Goal: Task Accomplishment & Management: Manage account settings

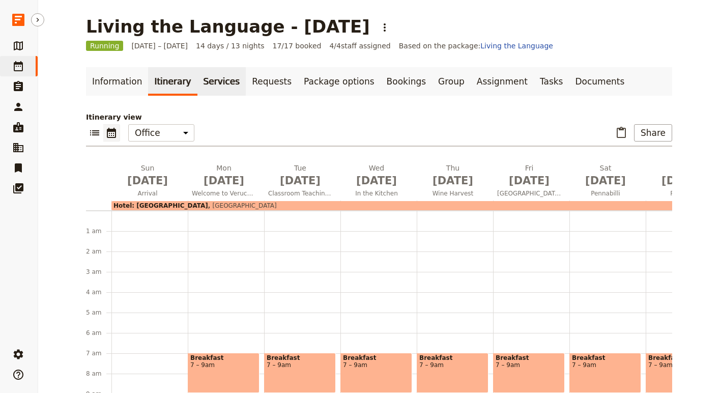
scroll to position [241, 0]
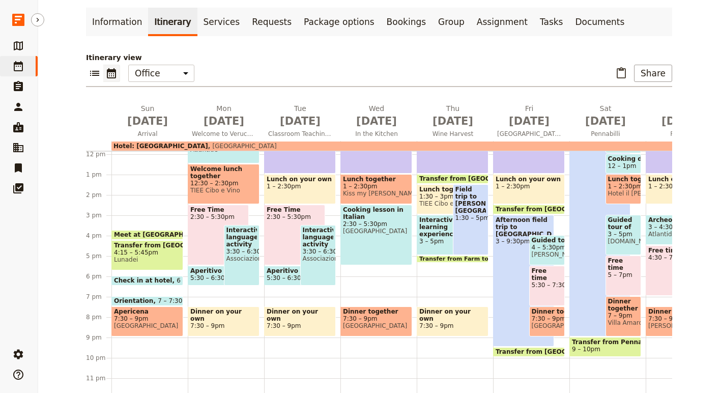
click at [21, 67] on icon at bounding box center [18, 66] width 12 height 12
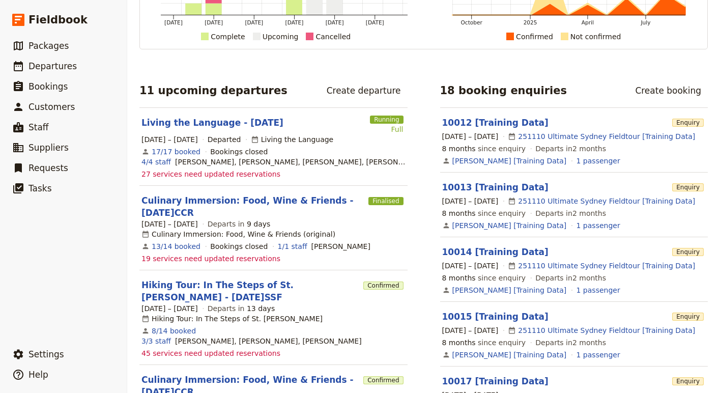
scroll to position [132, 0]
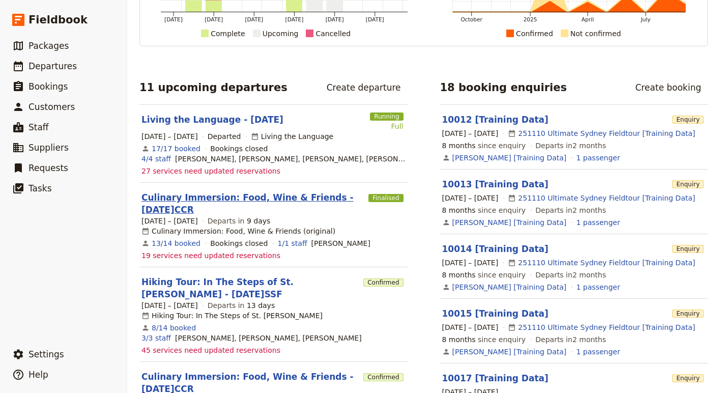
click at [172, 210] on link "Culinary Immersion: Food, Wine & Friends - [DATE]CCR" at bounding box center [252, 203] width 223 height 24
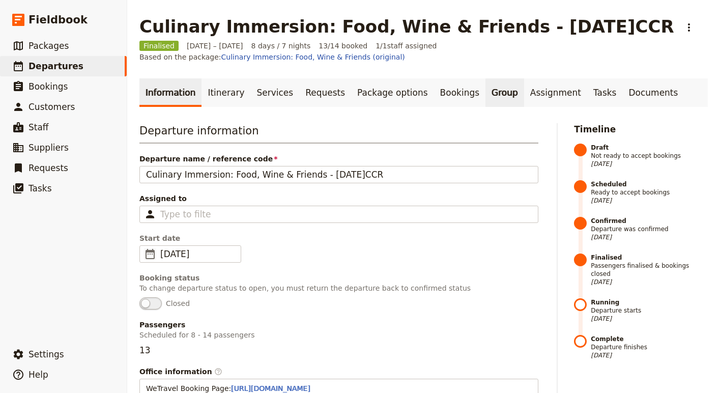
click at [490, 84] on link "Group" at bounding box center [504, 92] width 39 height 28
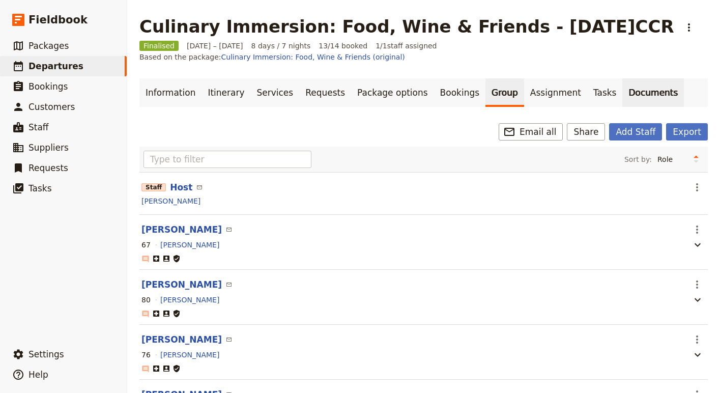
click at [622, 80] on link "Documents" at bounding box center [653, 92] width 62 height 28
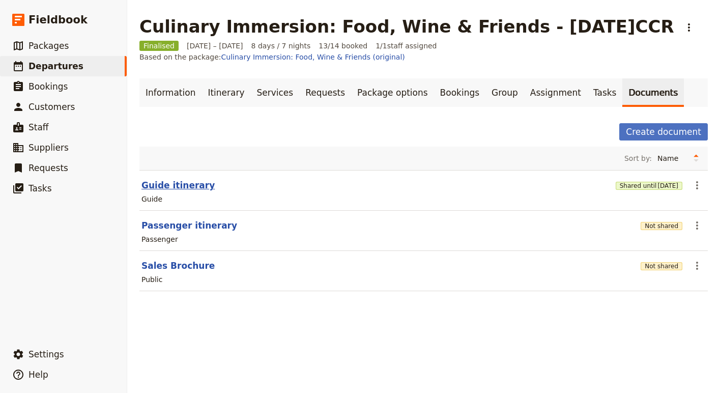
click at [173, 179] on button "Guide itinerary" at bounding box center [177, 185] width 73 height 12
select select "STAFF"
select select "RUN_SHEET"
select select "DEFAULT"
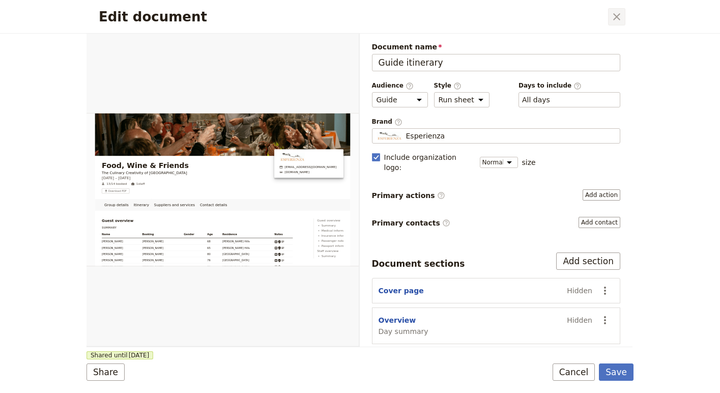
click at [621, 11] on icon "Close dialog" at bounding box center [617, 17] width 12 height 12
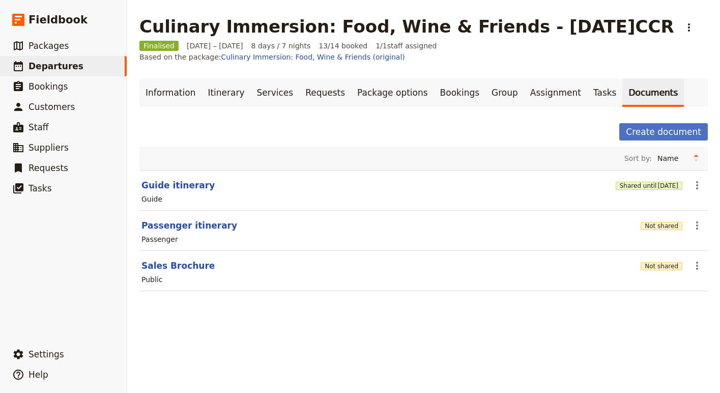
click at [622, 78] on link "Documents" at bounding box center [653, 92] width 62 height 28
click at [135, 181] on main "Culinary Immersion: Food, Wine & Friends - [DATE]CCR ​ Finalised [DATE] – [DATE…" at bounding box center [423, 160] width 593 height 320
click at [148, 179] on button "Guide itinerary" at bounding box center [177, 185] width 73 height 12
select select "STAFF"
select select "RUN_SHEET"
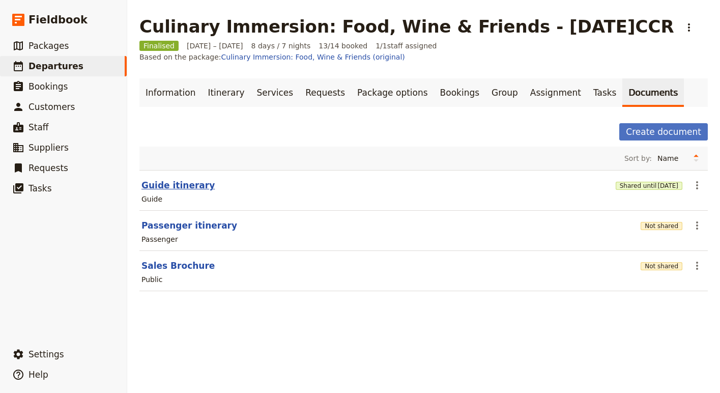
select select "DEFAULT"
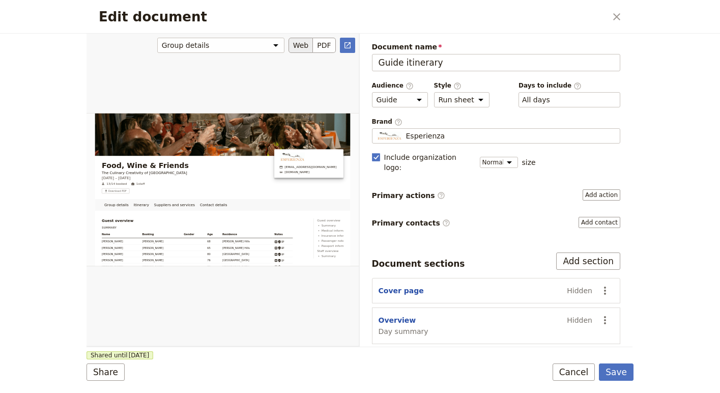
click at [300, 49] on button "Web" at bounding box center [300, 45] width 25 height 15
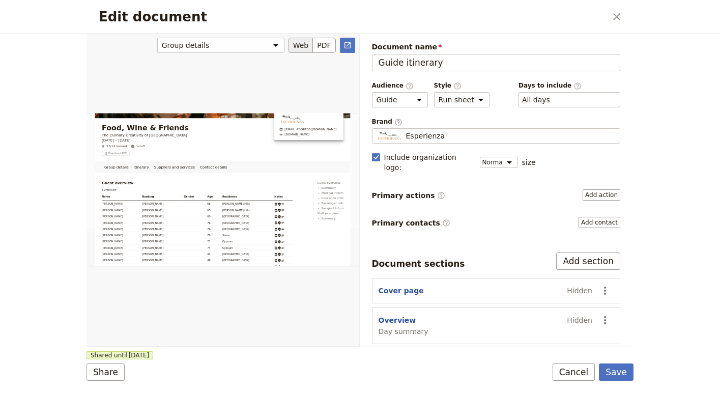
scroll to position [109, 0]
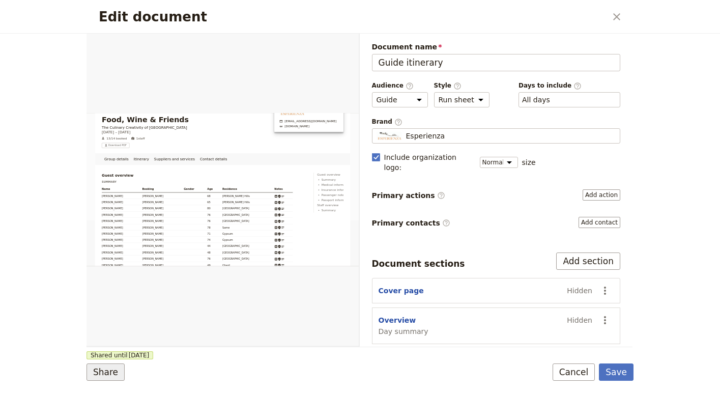
click at [102, 371] on button "Share" at bounding box center [105, 371] width 38 height 17
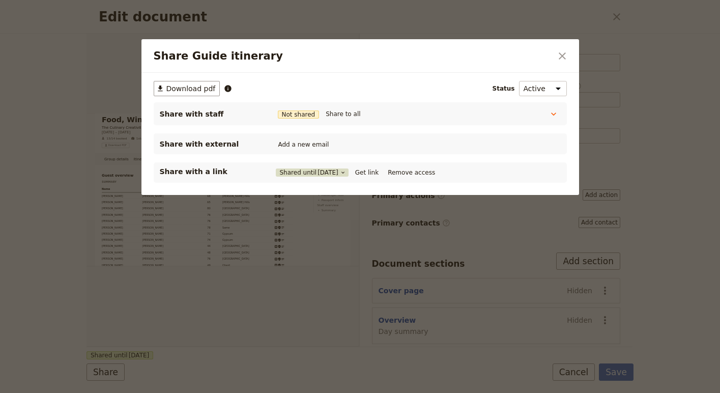
click at [338, 174] on span "[DATE]" at bounding box center [328, 172] width 21 height 8
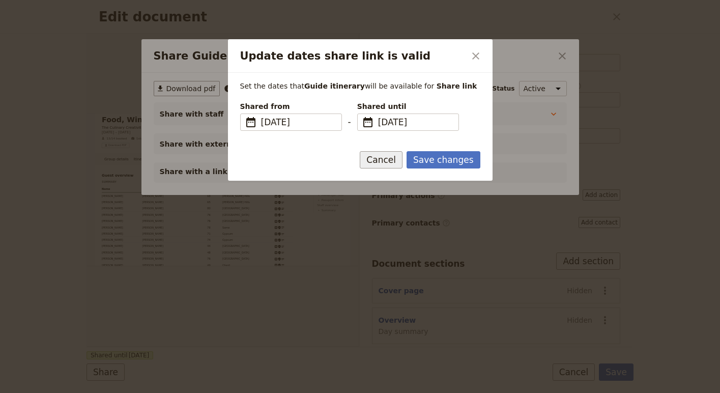
click at [388, 161] on button "Cancel" at bounding box center [381, 159] width 43 height 17
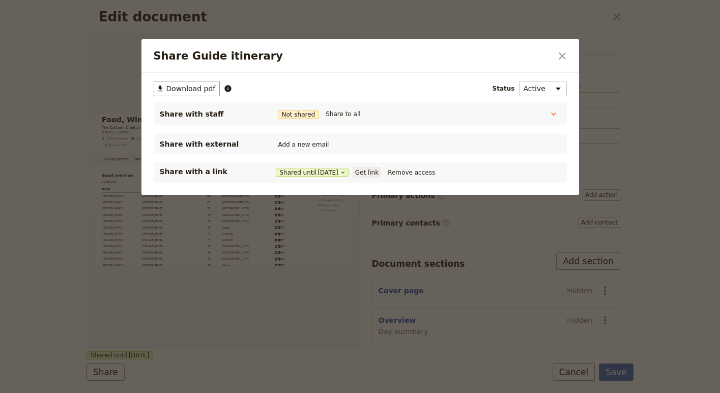
click at [375, 169] on button "Get link" at bounding box center [367, 172] width 28 height 11
click at [554, 58] on button "​" at bounding box center [562, 55] width 17 height 17
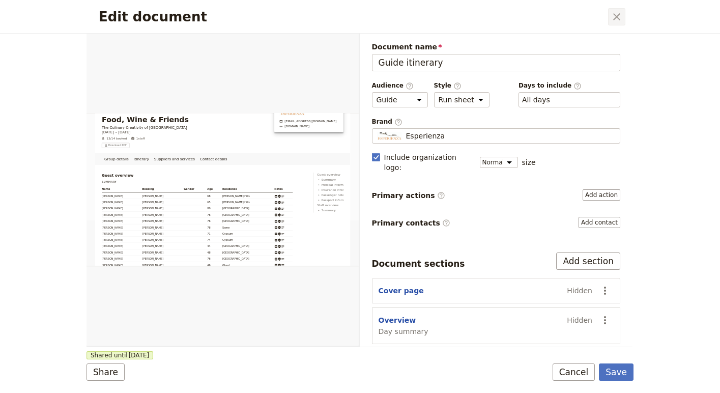
click at [614, 19] on icon "Close dialog" at bounding box center [616, 16] width 7 height 7
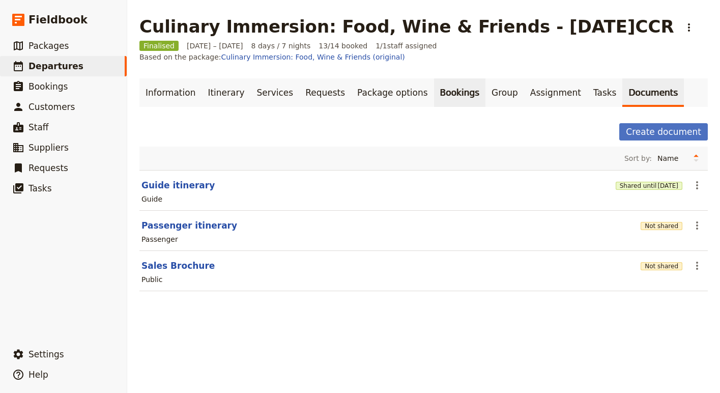
click at [434, 84] on link "Bookings" at bounding box center [459, 92] width 51 height 28
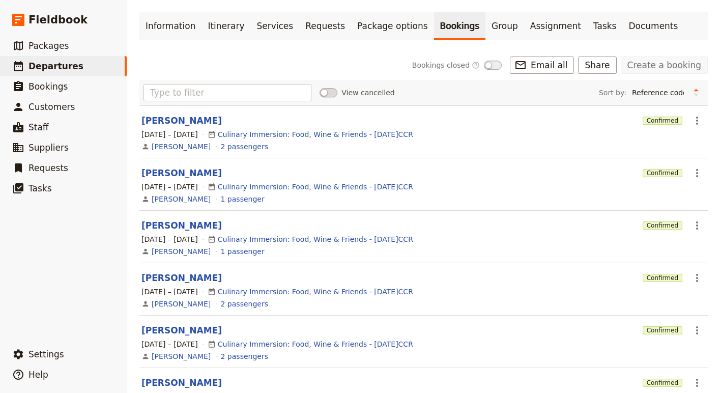
scroll to position [68, 0]
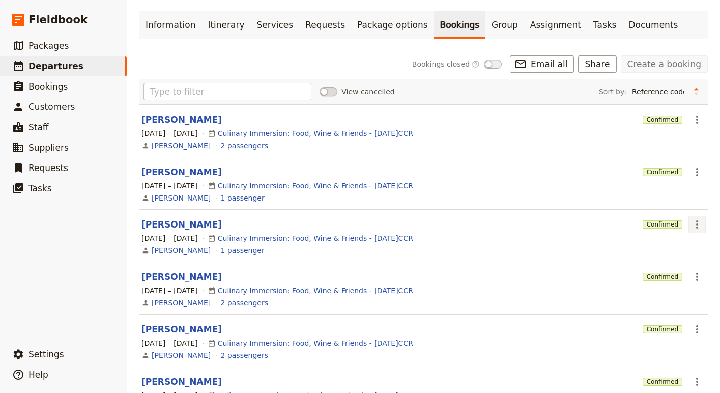
click at [696, 218] on icon "Actions" at bounding box center [697, 224] width 12 height 12
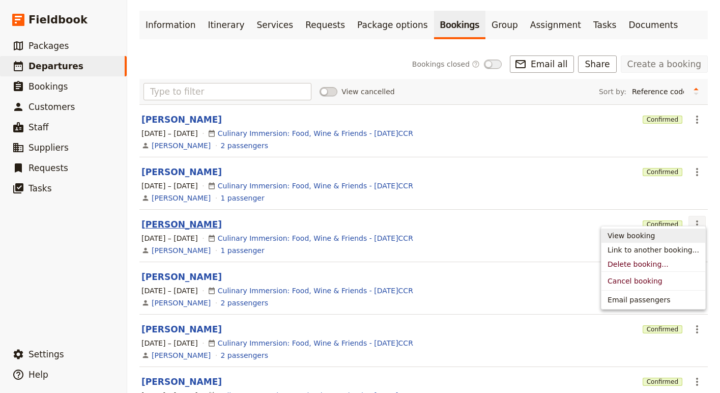
click at [174, 218] on button "[PERSON_NAME]" at bounding box center [181, 224] width 80 height 12
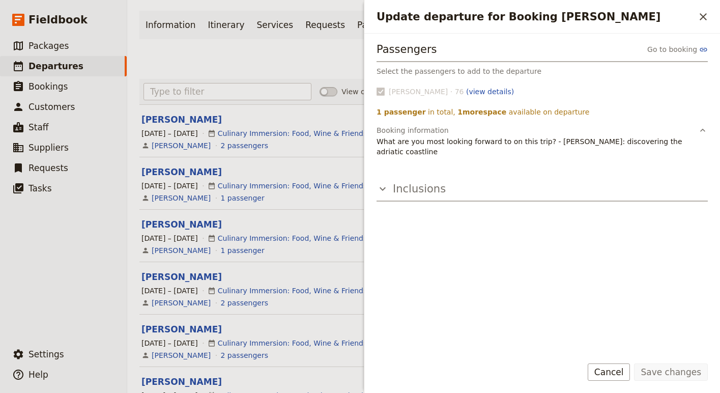
click at [408, 186] on h3 "Inclusions" at bounding box center [419, 188] width 53 height 15
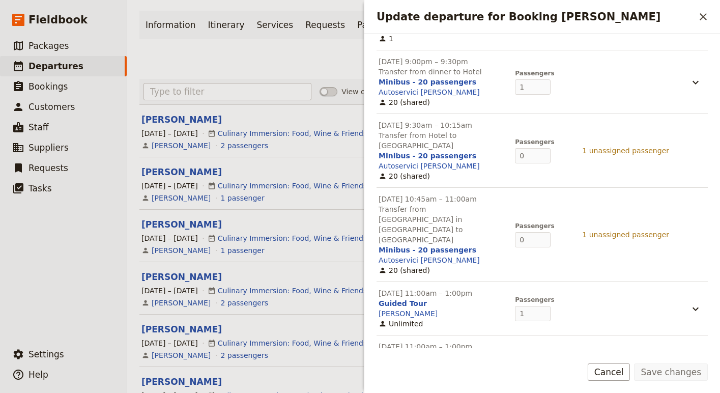
scroll to position [0, 0]
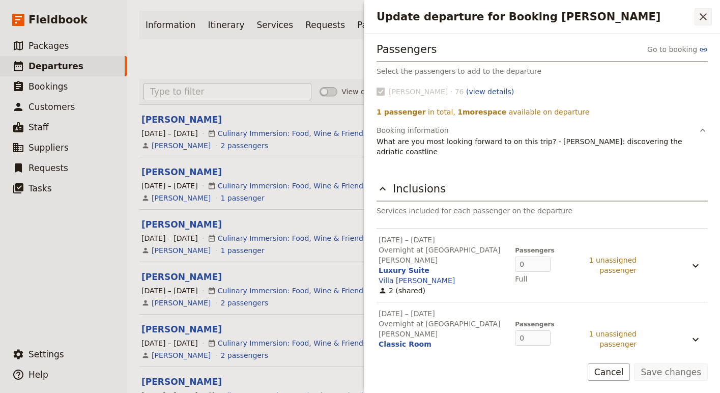
click at [700, 15] on icon "Close drawer" at bounding box center [703, 17] width 12 height 12
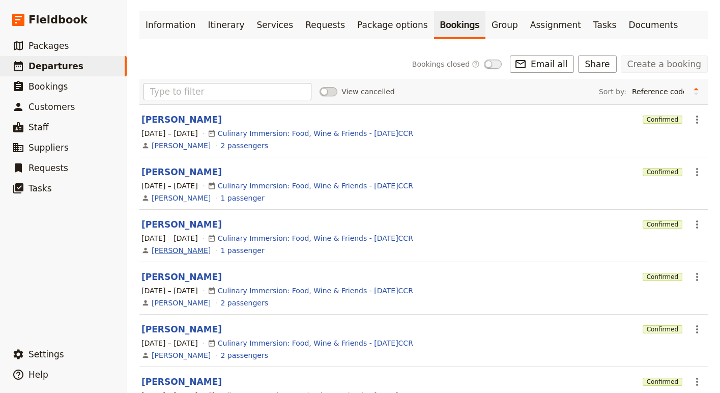
click at [170, 245] on link "[PERSON_NAME]" at bounding box center [181, 250] width 59 height 10
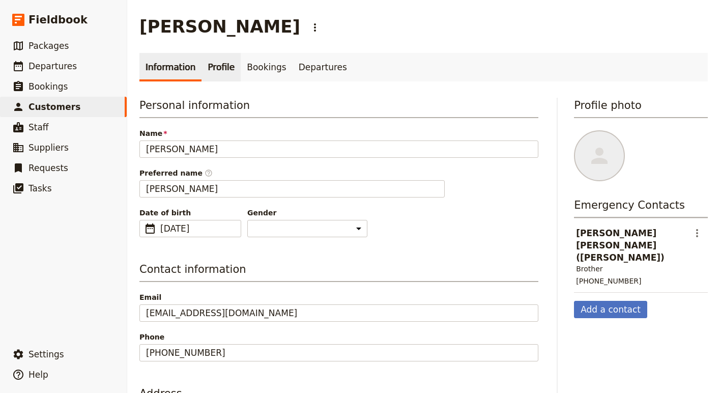
click at [207, 67] on link "Profile" at bounding box center [220, 67] width 39 height 28
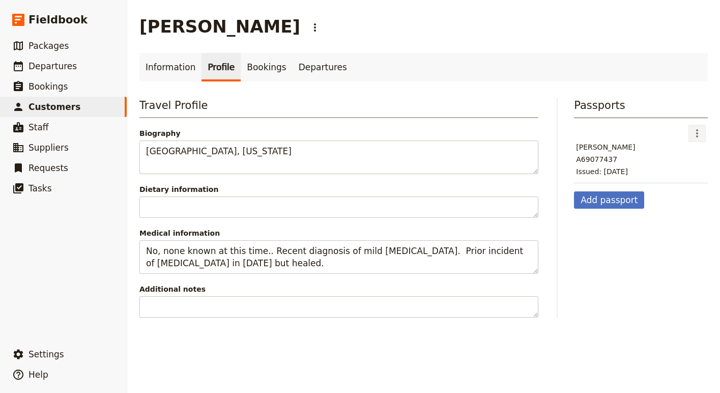
click at [691, 136] on icon "Actions" at bounding box center [697, 133] width 12 height 12
click at [654, 157] on span "Edit passport" at bounding box center [666, 156] width 47 height 10
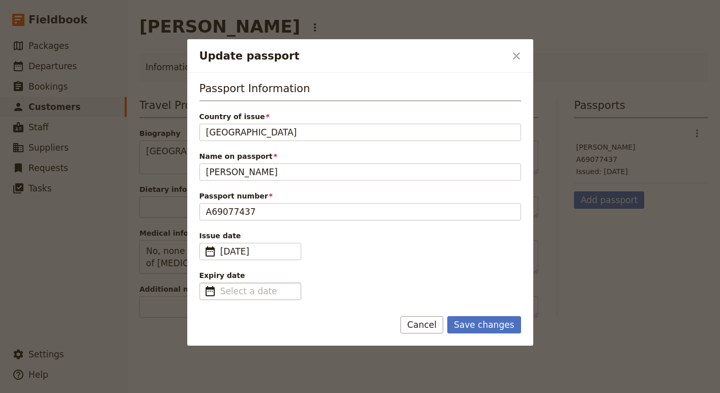
type input "[GEOGRAPHIC_DATA]"
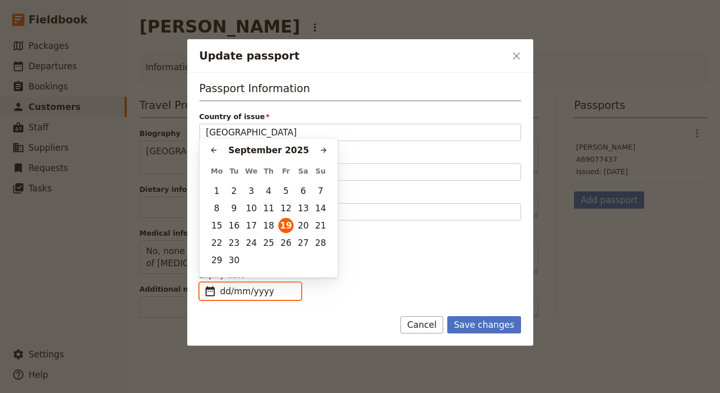
click at [246, 291] on input "dd/mm/yyyy" at bounding box center [257, 291] width 74 height 12
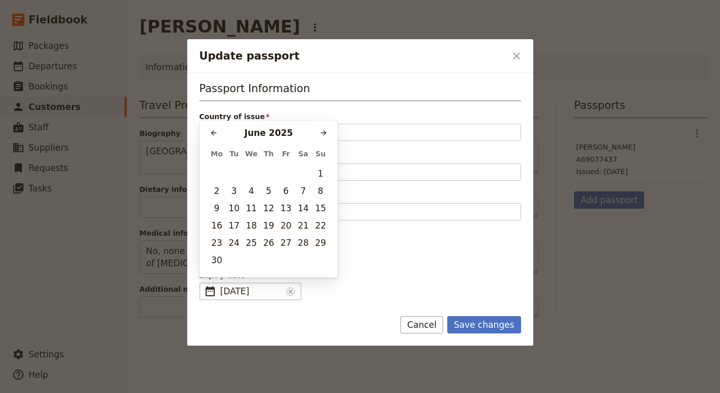
click at [267, 296] on span "[DATE]" at bounding box center [251, 291] width 62 height 12
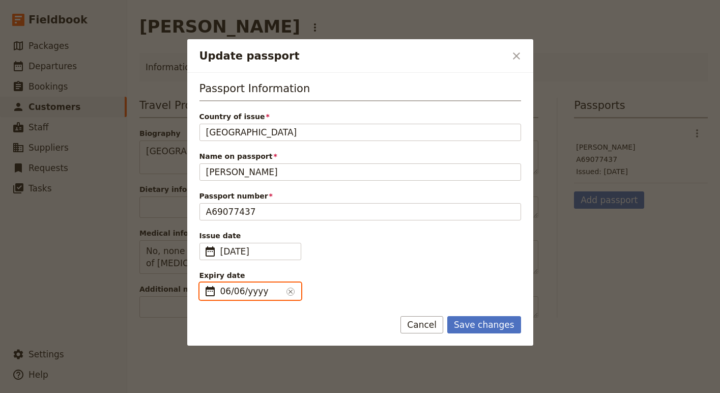
click at [262, 292] on input "06/06/yyyy" at bounding box center [251, 291] width 62 height 12
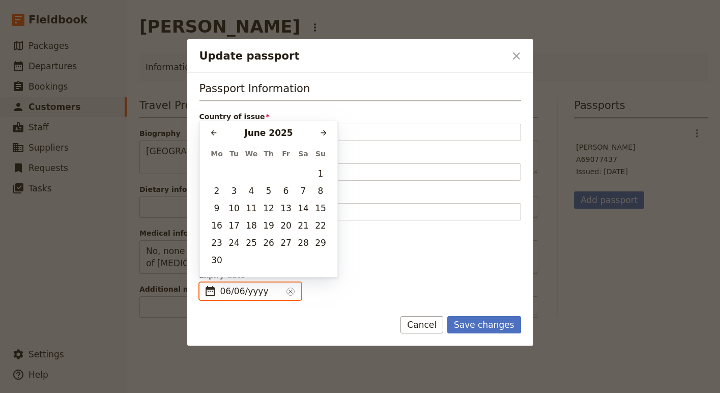
click at [259, 292] on input "06/06/yyyy" at bounding box center [251, 291] width 62 height 12
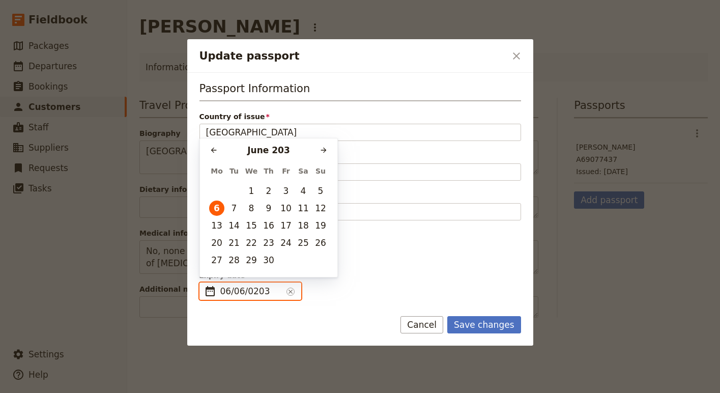
type input "[DATE]"
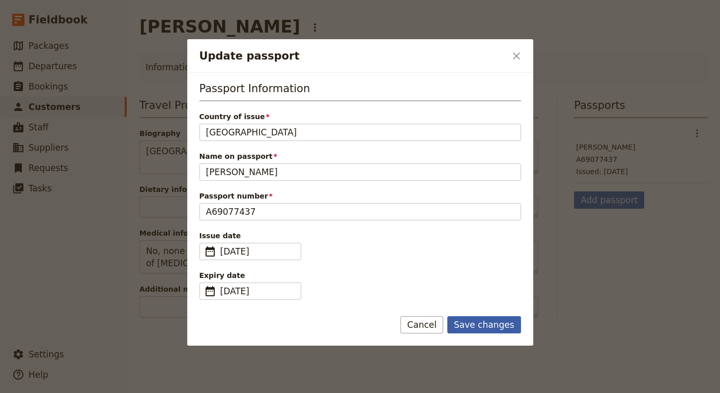
click at [482, 322] on button "Save changes" at bounding box center [484, 324] width 74 height 17
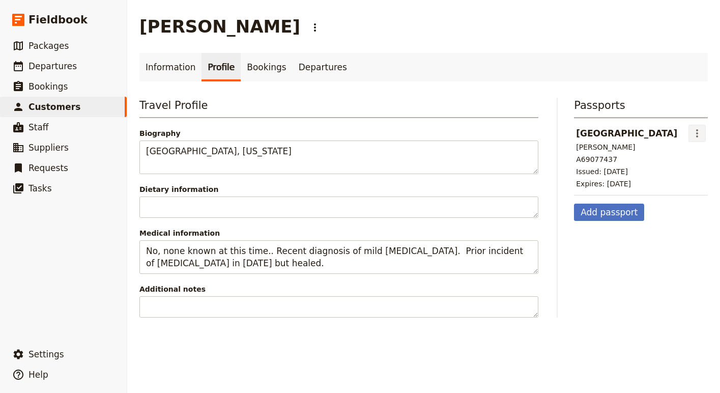
click at [704, 133] on button "​" at bounding box center [696, 133] width 17 height 17
click at [648, 159] on span "Edit passport" at bounding box center [666, 156] width 47 height 10
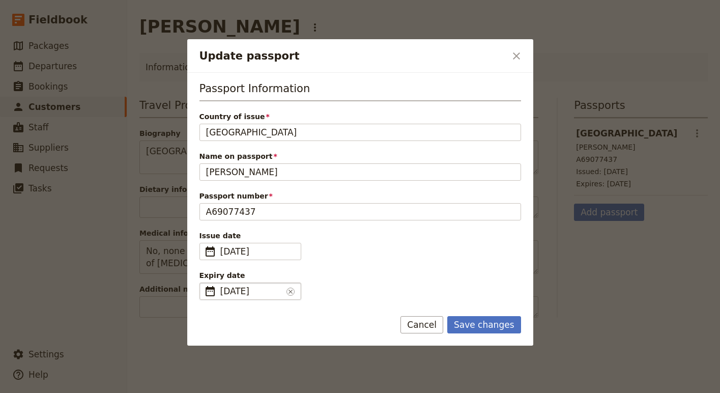
click at [224, 292] on span "[DATE]" at bounding box center [251, 291] width 62 height 12
click at [204, 283] on input "[DATE]" at bounding box center [204, 282] width 1 height 1
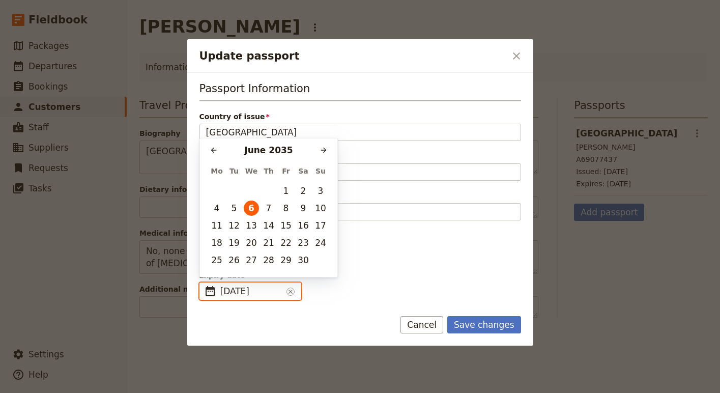
type input "[DATE]"
click at [495, 311] on form "Passport Information Country of issue USA Name on passport [PERSON_NAME] Passpo…" at bounding box center [360, 209] width 346 height 273
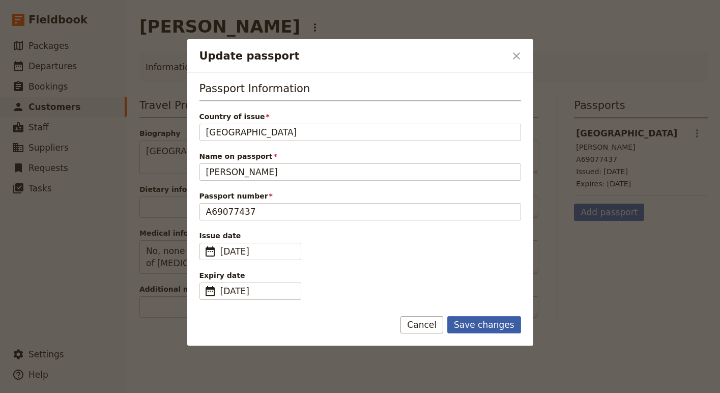
click at [490, 328] on button "Save changes" at bounding box center [484, 324] width 74 height 17
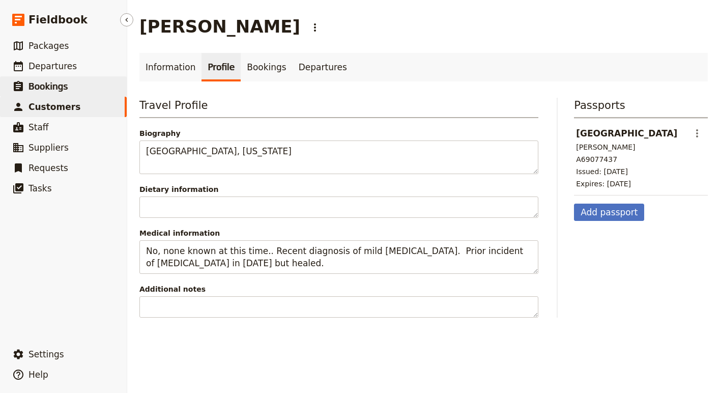
click at [49, 88] on span "Bookings" at bounding box center [47, 86] width 39 height 10
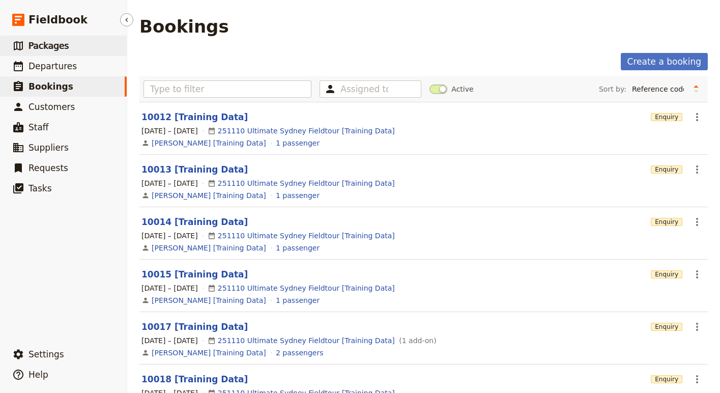
click at [54, 55] on link "​ Packages" at bounding box center [63, 46] width 127 height 20
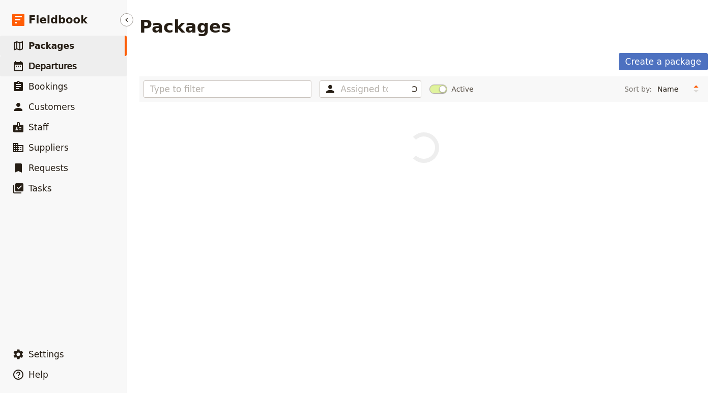
click at [55, 71] on span "Departures" at bounding box center [52, 66] width 48 height 12
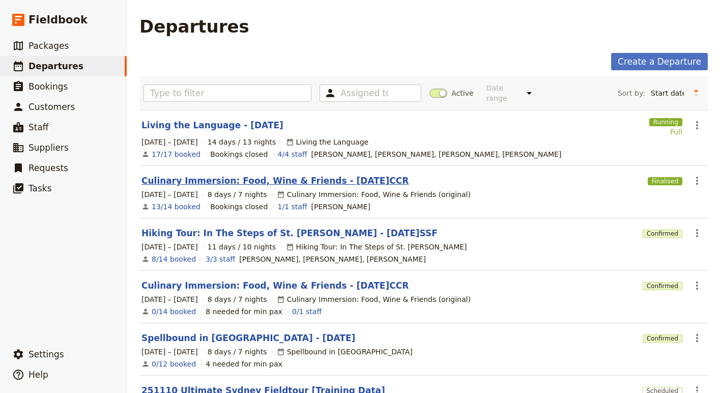
click at [202, 175] on link "Culinary Immersion: Food, Wine & Friends - [DATE]CCR" at bounding box center [274, 181] width 267 height 12
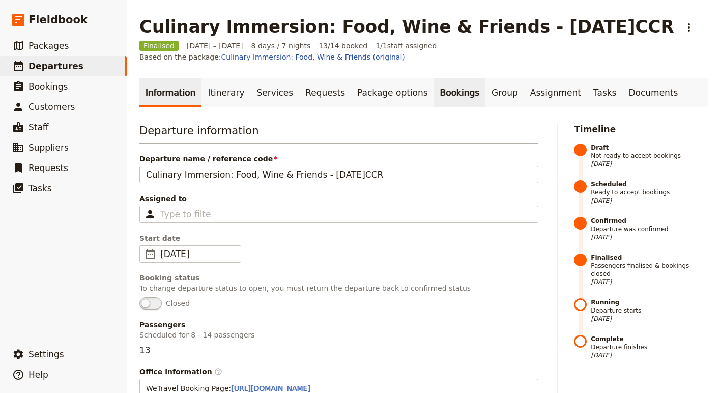
click at [437, 83] on link "Bookings" at bounding box center [459, 92] width 51 height 28
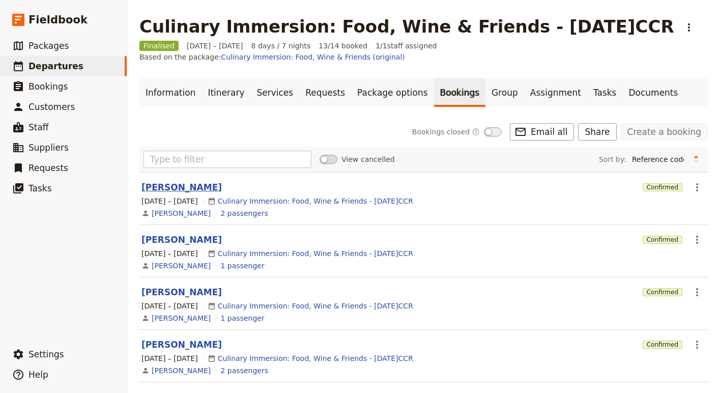
click at [189, 181] on button "[PERSON_NAME]" at bounding box center [181, 187] width 80 height 12
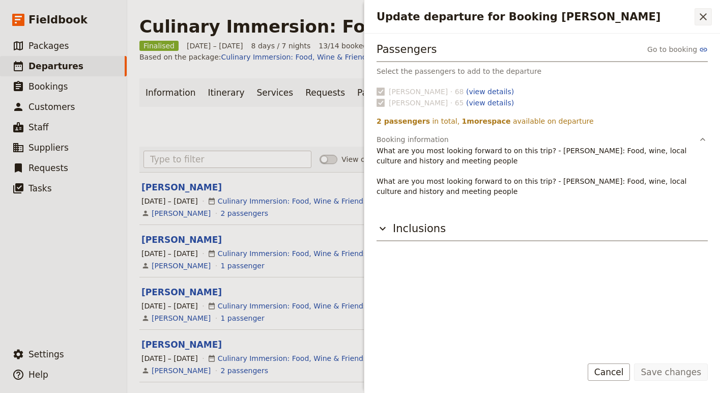
click at [704, 14] on icon "Close drawer" at bounding box center [703, 17] width 12 height 12
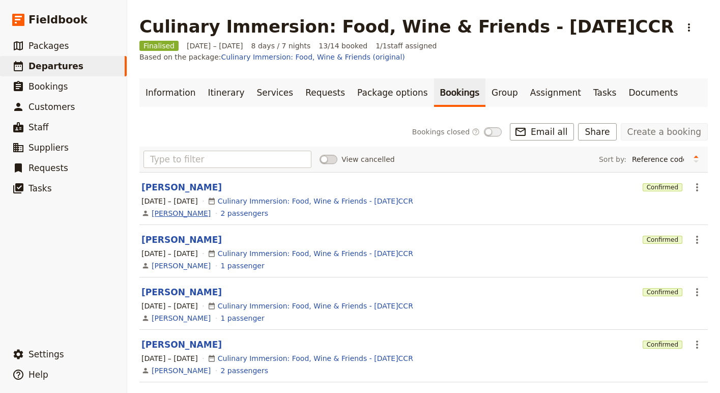
click at [165, 208] on link "[PERSON_NAME]" at bounding box center [181, 213] width 59 height 10
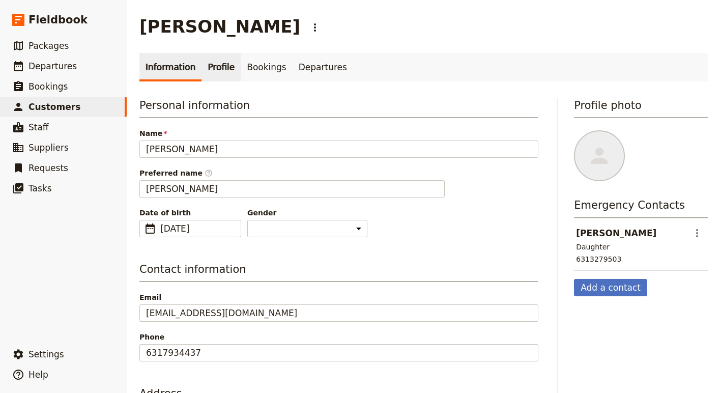
click at [221, 64] on link "Profile" at bounding box center [220, 67] width 39 height 28
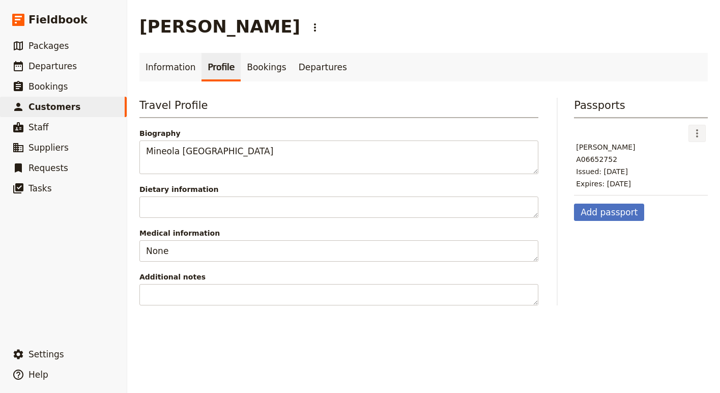
click at [695, 131] on icon "Actions" at bounding box center [697, 133] width 12 height 12
click at [684, 153] on span "Edit passport" at bounding box center [666, 156] width 47 height 10
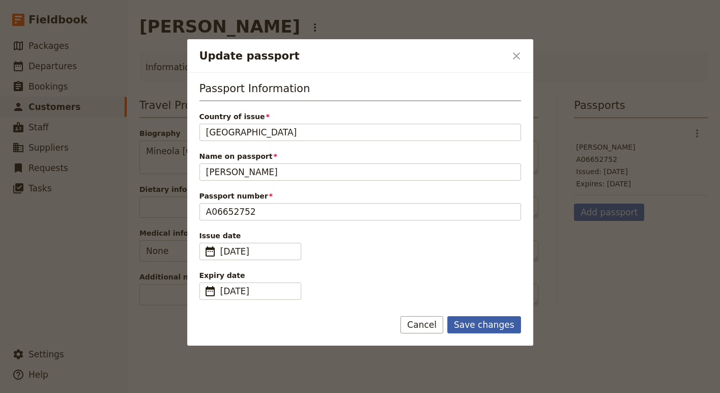
type input "[GEOGRAPHIC_DATA]"
click at [505, 327] on button "Save changes" at bounding box center [484, 324] width 74 height 17
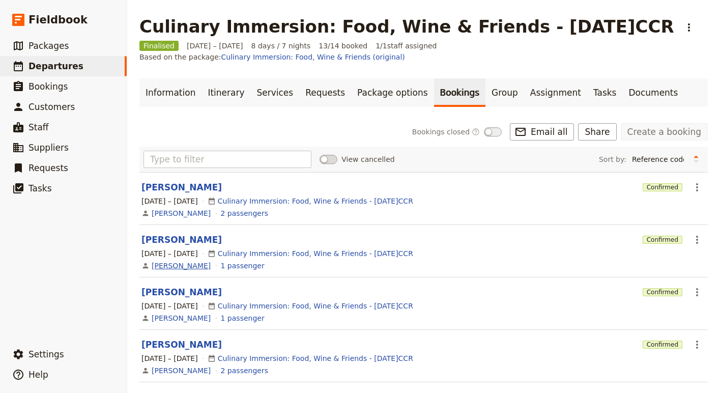
click at [175, 261] on link "[PERSON_NAME]" at bounding box center [181, 266] width 59 height 10
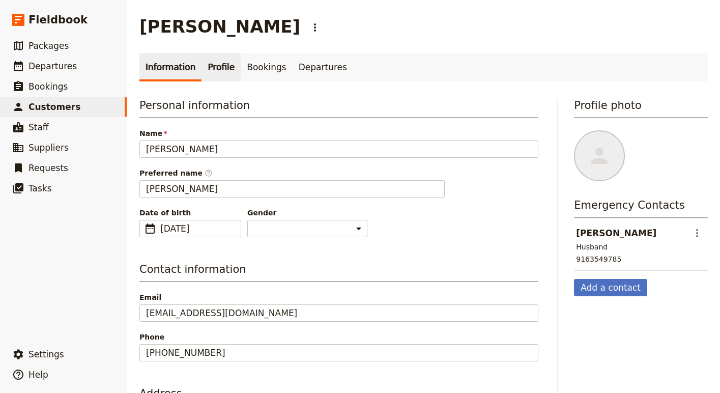
click at [214, 65] on link "Profile" at bounding box center [220, 67] width 39 height 28
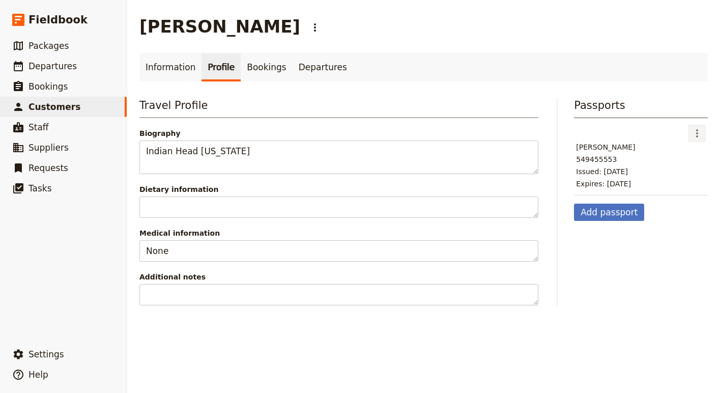
click at [700, 129] on icon "Actions" at bounding box center [697, 133] width 12 height 12
click at [684, 152] on span "Edit passport" at bounding box center [666, 156] width 47 height 10
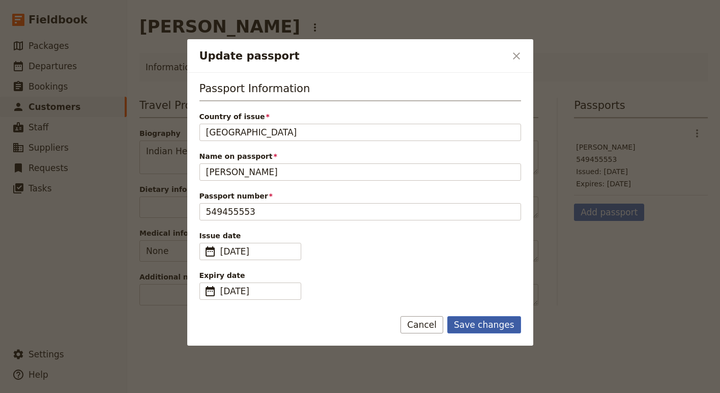
type input "[GEOGRAPHIC_DATA]"
click at [489, 325] on button "Save changes" at bounding box center [484, 324] width 74 height 17
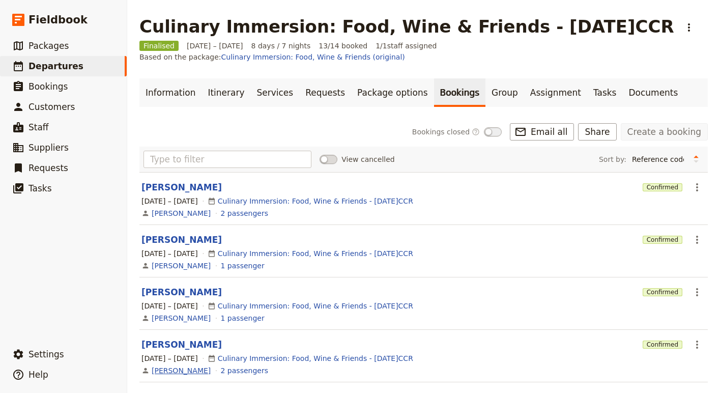
click at [171, 365] on link "[PERSON_NAME]" at bounding box center [181, 370] width 59 height 10
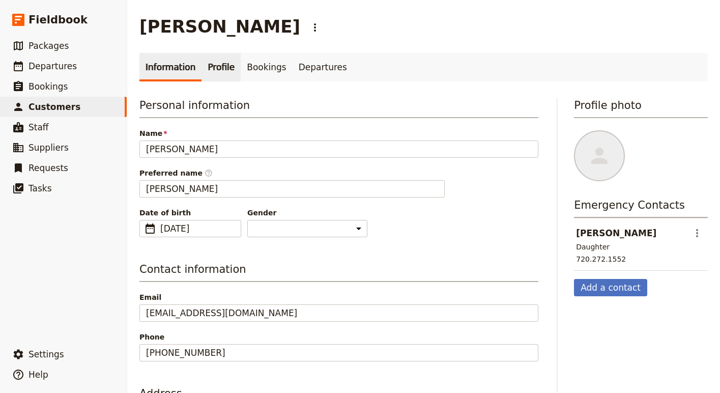
click at [223, 68] on link "Profile" at bounding box center [220, 67] width 39 height 28
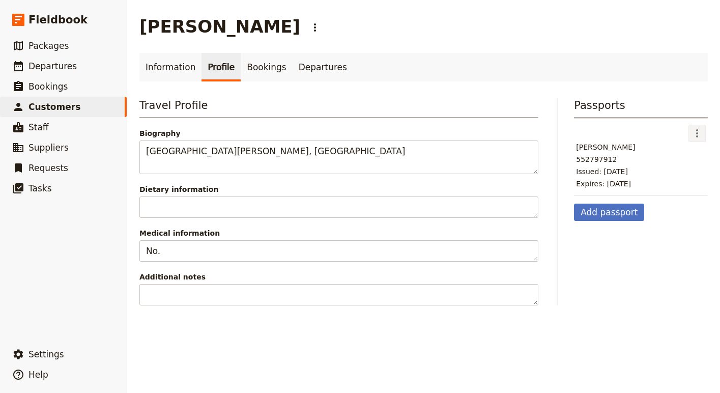
click at [694, 130] on icon "Actions" at bounding box center [697, 133] width 12 height 12
click at [660, 152] on span "Edit passport" at bounding box center [666, 156] width 47 height 10
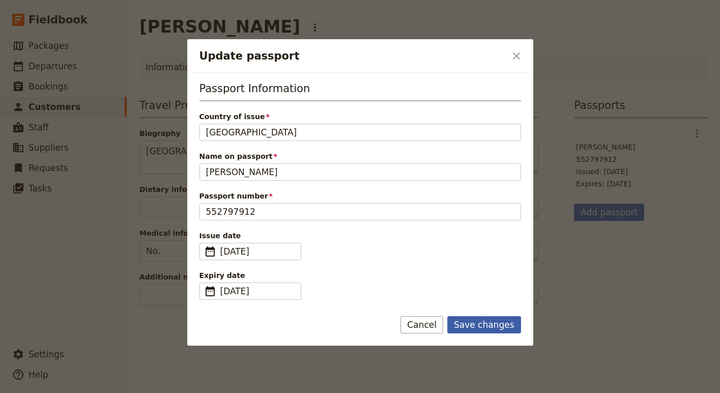
type input "[GEOGRAPHIC_DATA]"
click at [500, 321] on button "Save changes" at bounding box center [484, 324] width 74 height 17
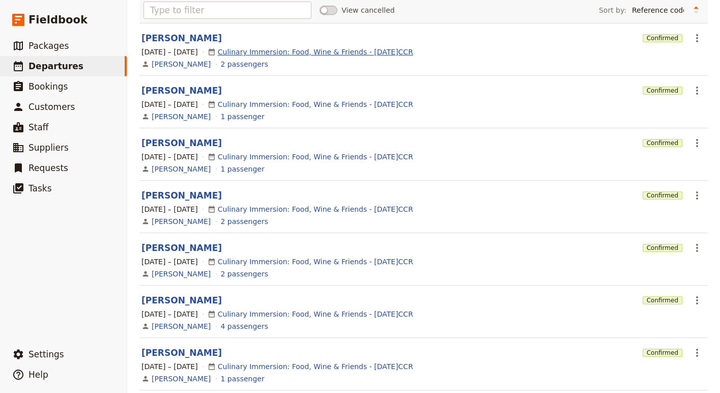
scroll to position [164, 0]
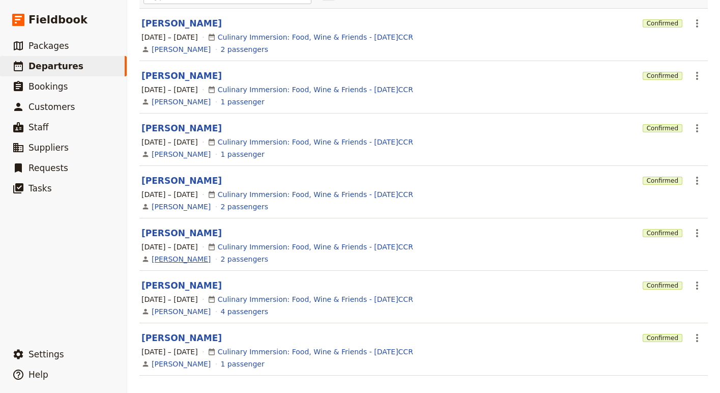
click at [177, 254] on link "[PERSON_NAME]" at bounding box center [181, 259] width 59 height 10
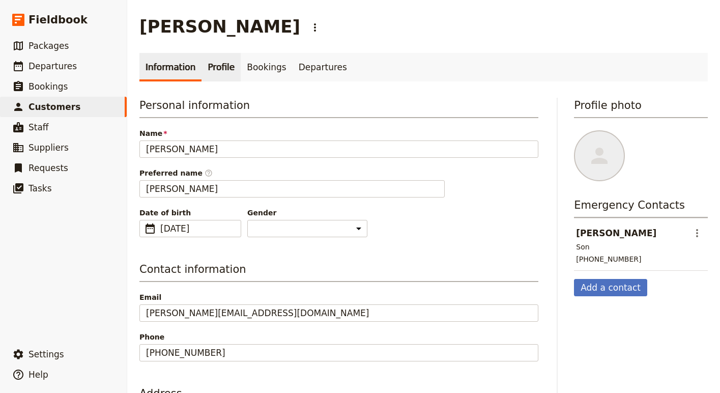
click at [211, 73] on link "Profile" at bounding box center [220, 67] width 39 height 28
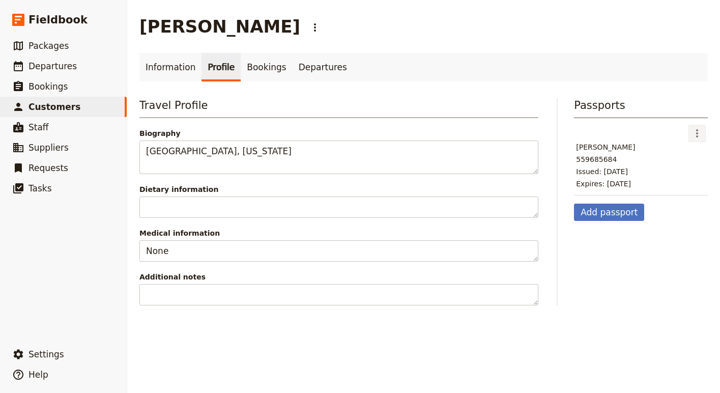
click at [701, 136] on icon "Actions" at bounding box center [697, 133] width 12 height 12
click at [683, 154] on span "Edit passport" at bounding box center [666, 156] width 47 height 10
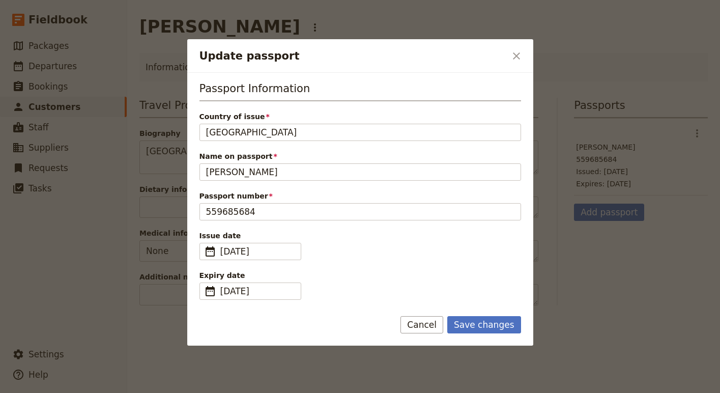
drag, startPoint x: 286, startPoint y: 137, endPoint x: 161, endPoint y: 134, distance: 125.7
click at [160, 392] on div "Update passport ​ Passport Information Country of issue USA Name on passport [P…" at bounding box center [360, 393] width 720 height 0
type input "[GEOGRAPHIC_DATA]"
click at [479, 325] on button "Save changes" at bounding box center [484, 324] width 74 height 17
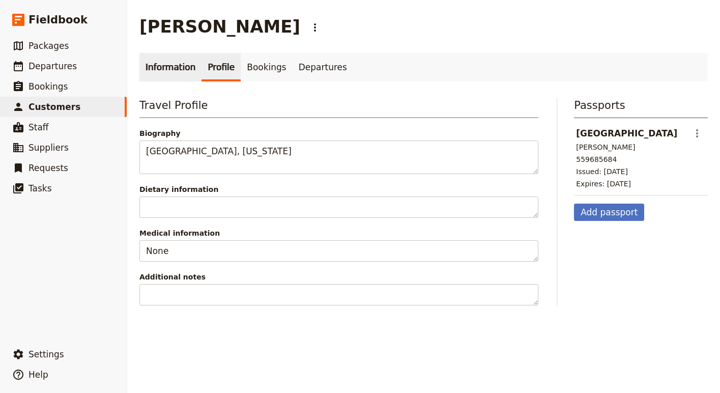
click at [165, 74] on link "Information" at bounding box center [170, 67] width 62 height 28
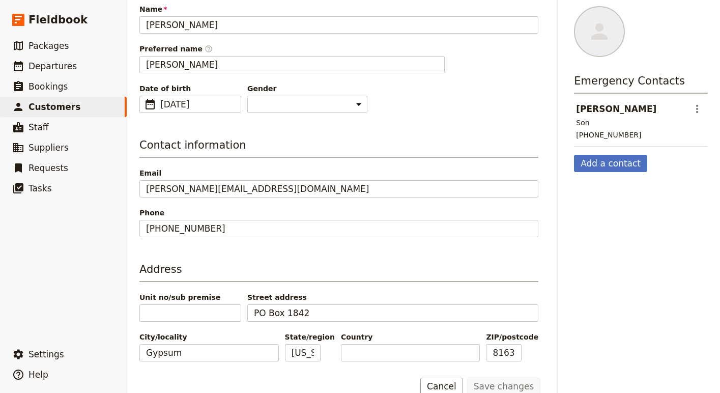
scroll to position [142, 0]
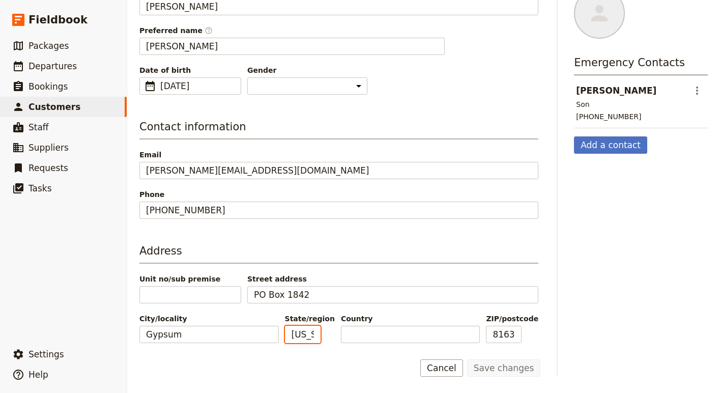
click at [308, 337] on input "[US_STATE]" at bounding box center [303, 334] width 36 height 17
type input "CO"
click at [523, 374] on button "Save changes" at bounding box center [504, 367] width 74 height 17
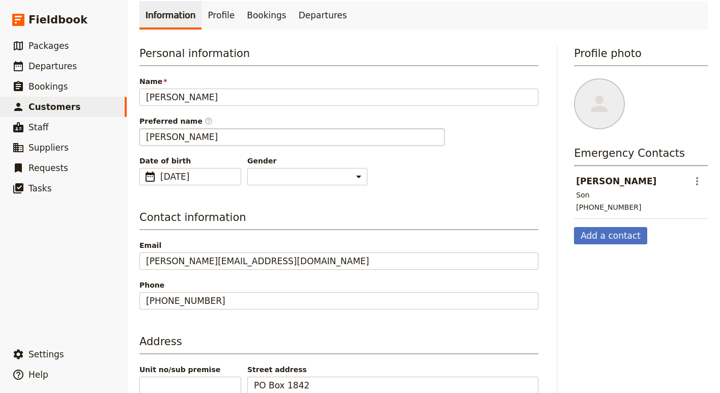
scroll to position [0, 0]
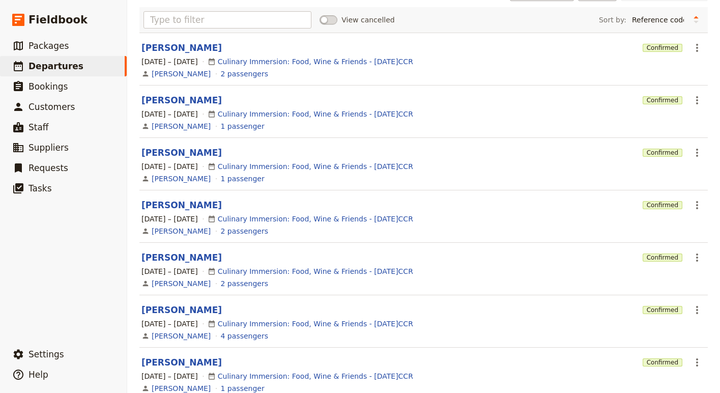
scroll to position [164, 0]
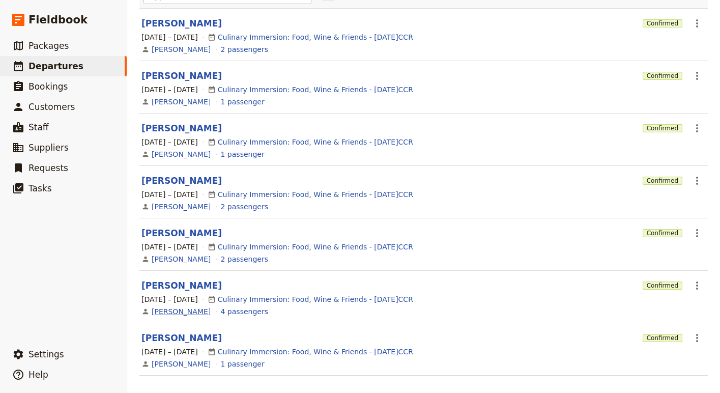
click at [179, 306] on link "[PERSON_NAME]" at bounding box center [181, 311] width 59 height 10
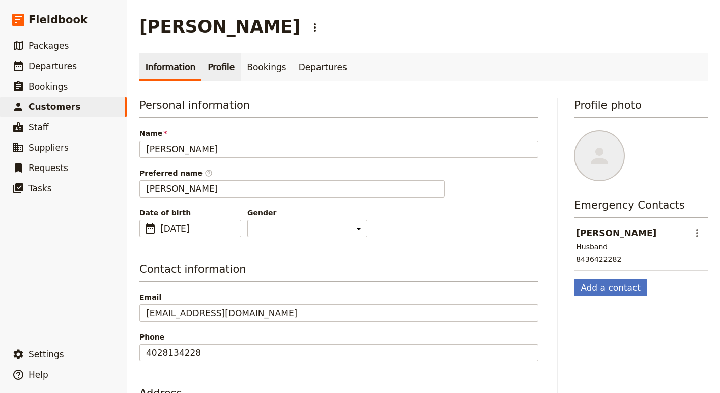
click at [215, 69] on link "Profile" at bounding box center [220, 67] width 39 height 28
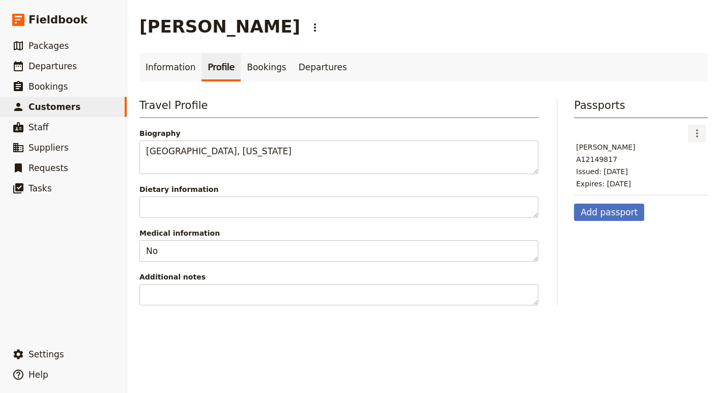
click at [696, 128] on icon "Actions" at bounding box center [697, 133] width 12 height 12
click at [691, 150] on button "Edit passport" at bounding box center [671, 156] width 69 height 14
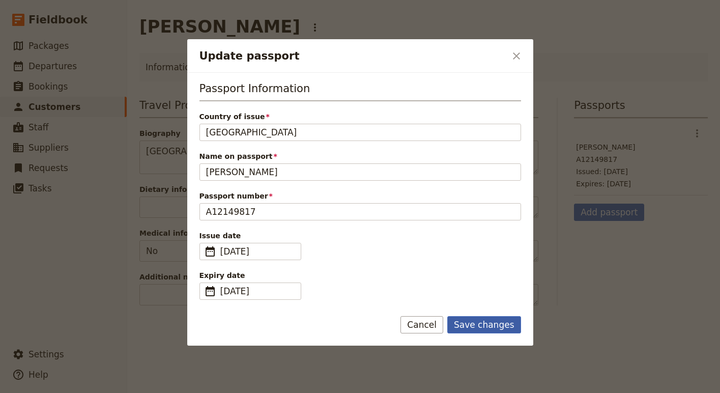
type input "[GEOGRAPHIC_DATA]"
click at [492, 323] on button "Save changes" at bounding box center [484, 324] width 74 height 17
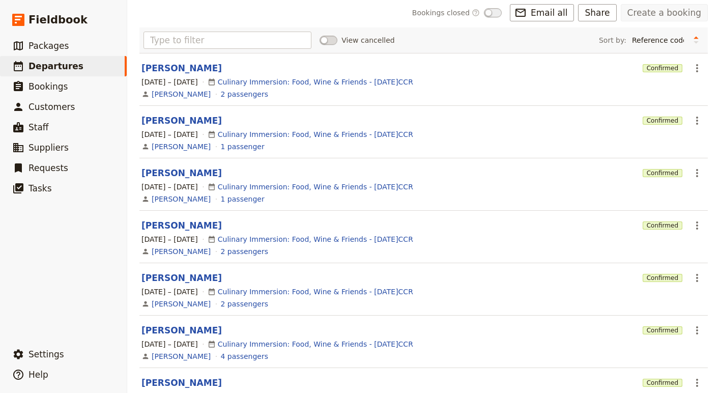
scroll to position [164, 0]
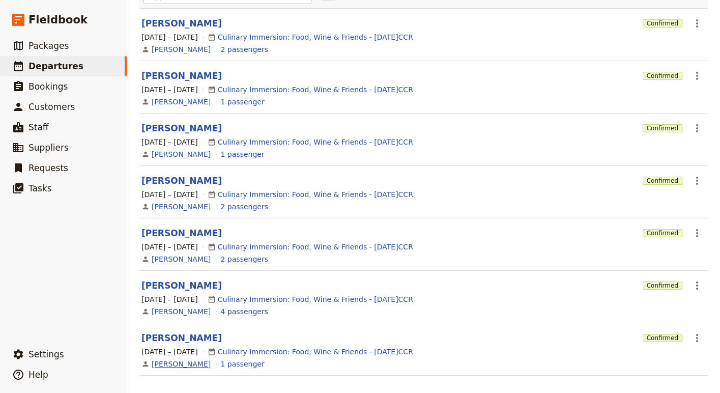
click at [176, 359] on link "[PERSON_NAME]" at bounding box center [181, 364] width 59 height 10
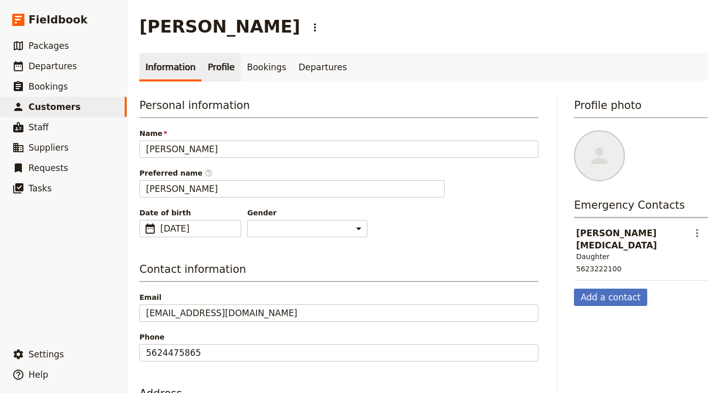
click at [219, 55] on link "Profile" at bounding box center [220, 67] width 39 height 28
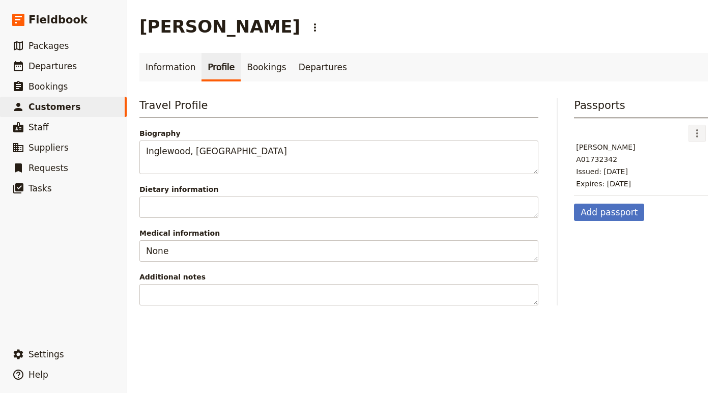
click at [699, 131] on icon "Actions" at bounding box center [697, 133] width 12 height 12
click at [694, 154] on span "Edit passport" at bounding box center [671, 156] width 56 height 10
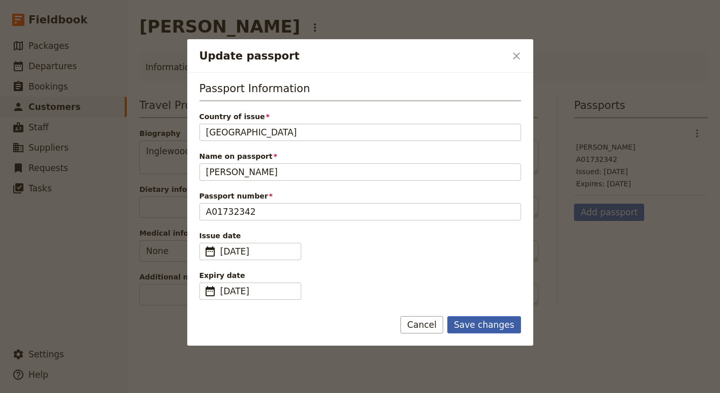
type input "[GEOGRAPHIC_DATA]"
click at [489, 328] on button "Save changes" at bounding box center [484, 324] width 74 height 17
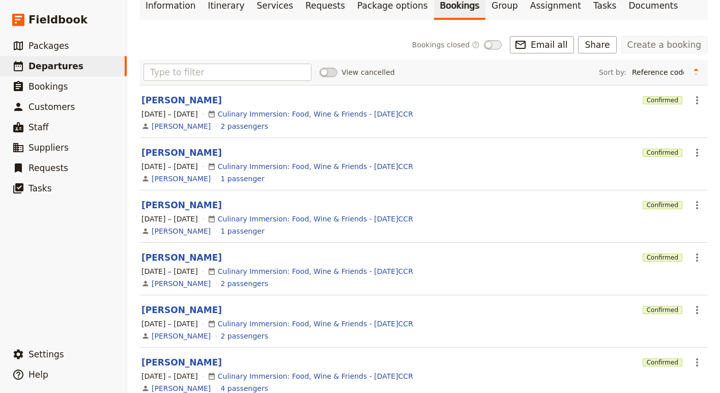
scroll to position [164, 0]
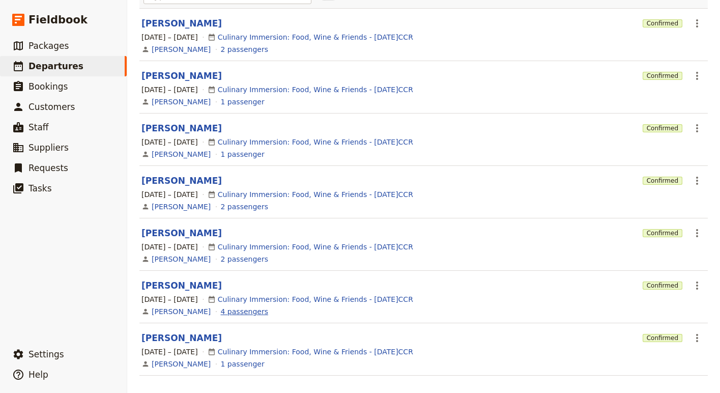
click at [230, 306] on link "4 passengers" at bounding box center [244, 311] width 47 height 10
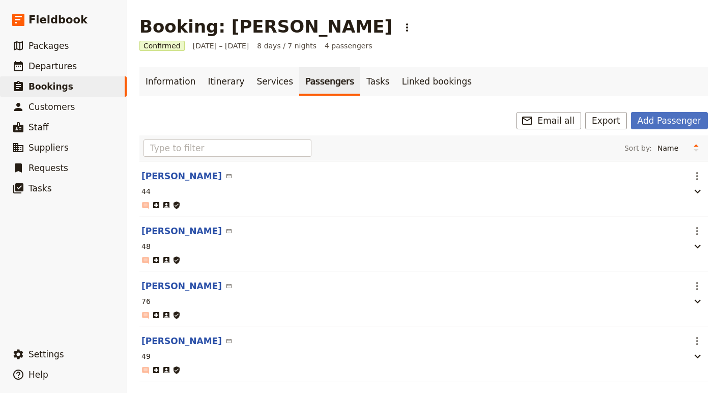
click at [162, 173] on button "[PERSON_NAME]" at bounding box center [181, 176] width 80 height 12
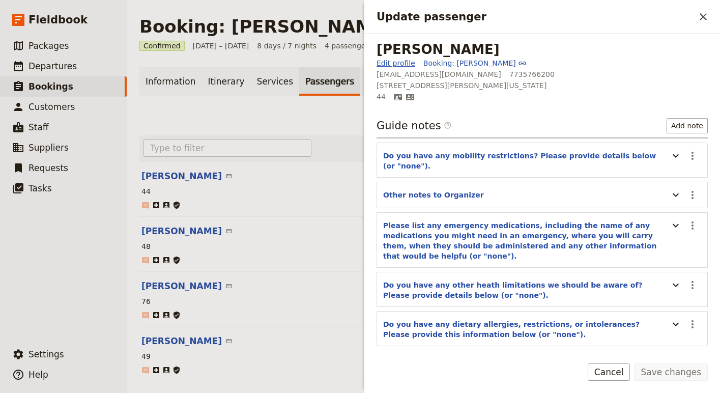
click at [399, 66] on link "Edit profile" at bounding box center [396, 63] width 39 height 10
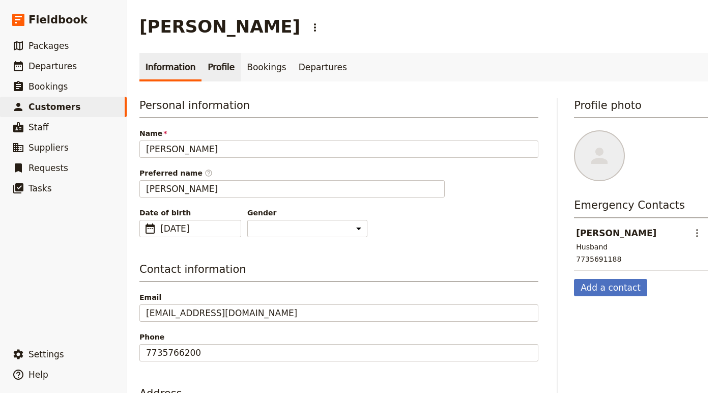
click at [227, 59] on link "Profile" at bounding box center [220, 67] width 39 height 28
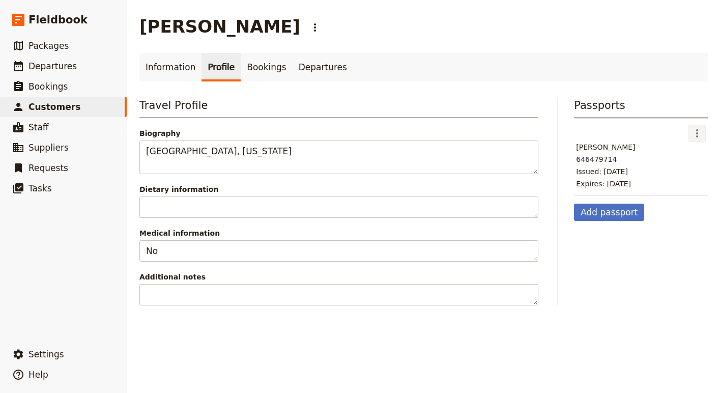
click at [698, 131] on icon "Actions" at bounding box center [697, 133] width 12 height 12
click at [691, 148] on ul "Edit passport Delete passport" at bounding box center [671, 163] width 70 height 34
click at [689, 157] on span "Edit passport" at bounding box center [666, 156] width 47 height 10
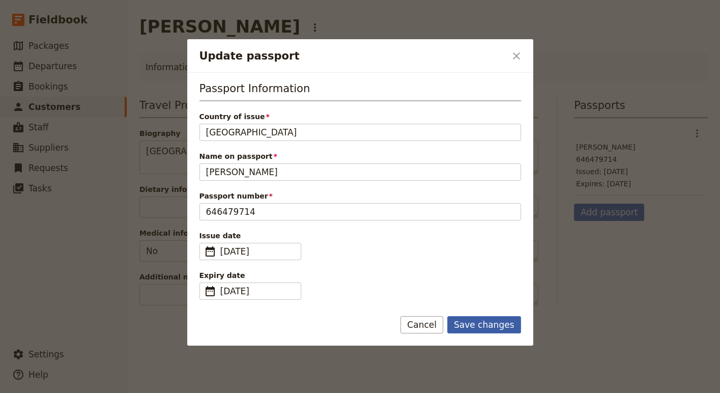
type input "[GEOGRAPHIC_DATA]"
click at [493, 329] on button "Save changes" at bounding box center [484, 324] width 74 height 17
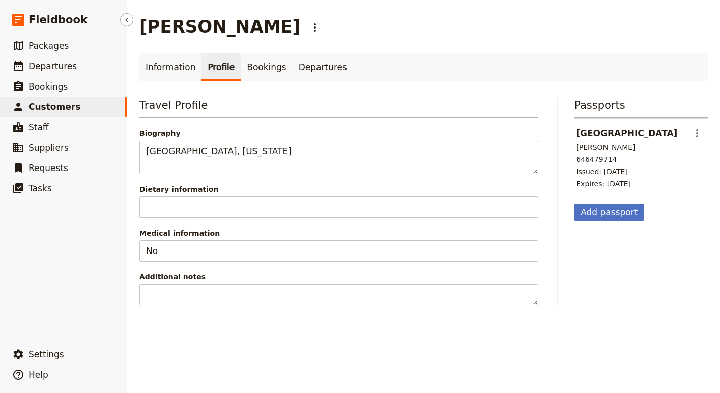
click at [2, 3] on nav "​ Fieldbook ​ ​ Packages ​ Departures ​ Bookings ​ Customers ​ Staff ​ Supplier…" at bounding box center [63, 196] width 127 height 393
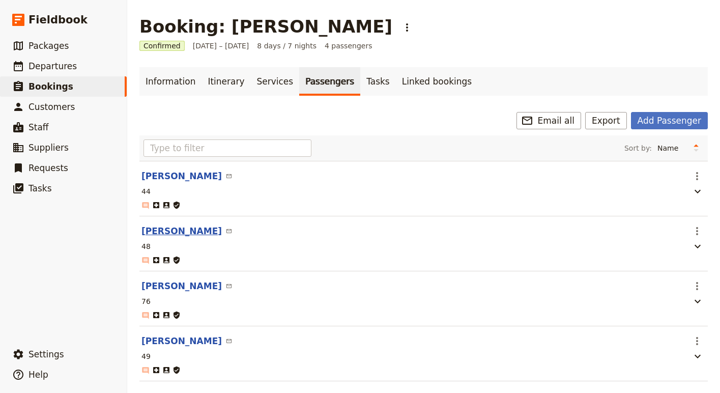
click at [155, 234] on button "[PERSON_NAME]" at bounding box center [181, 231] width 80 height 12
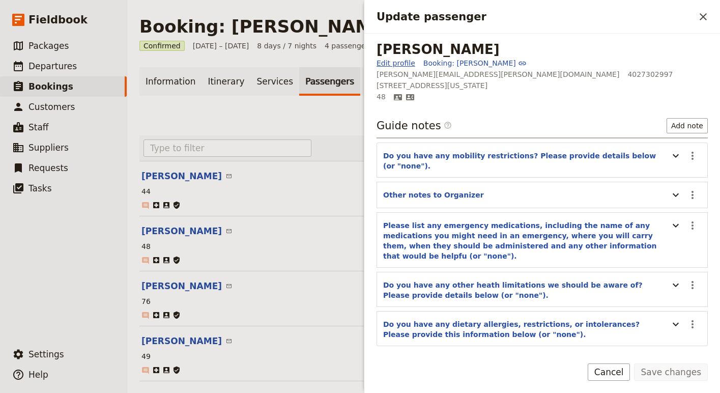
click at [394, 62] on link "Edit profile" at bounding box center [396, 63] width 39 height 10
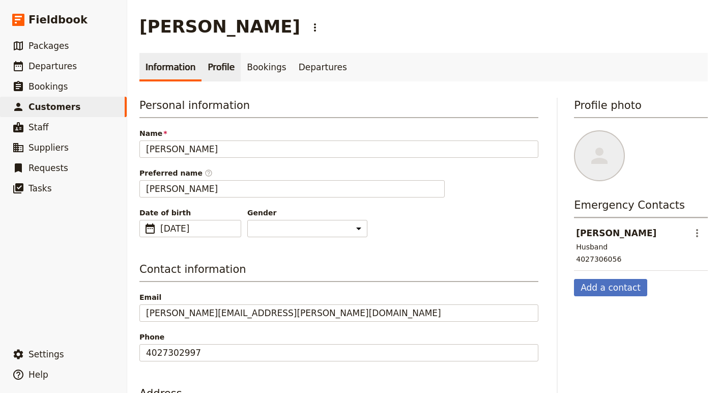
click at [219, 71] on link "Profile" at bounding box center [220, 67] width 39 height 28
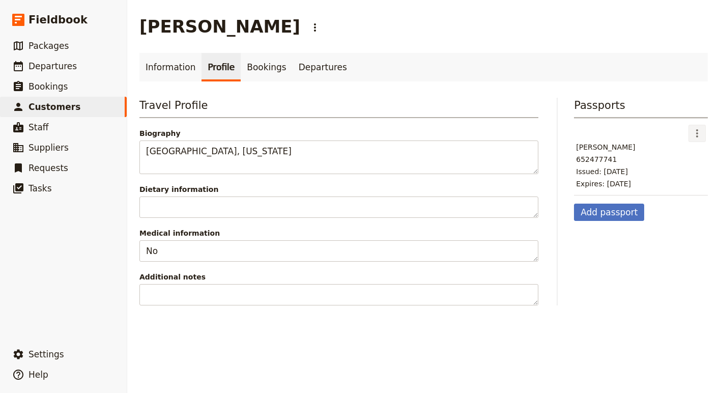
click at [703, 131] on button "​" at bounding box center [696, 133] width 17 height 17
click at [684, 152] on span "Edit passport" at bounding box center [666, 156] width 47 height 10
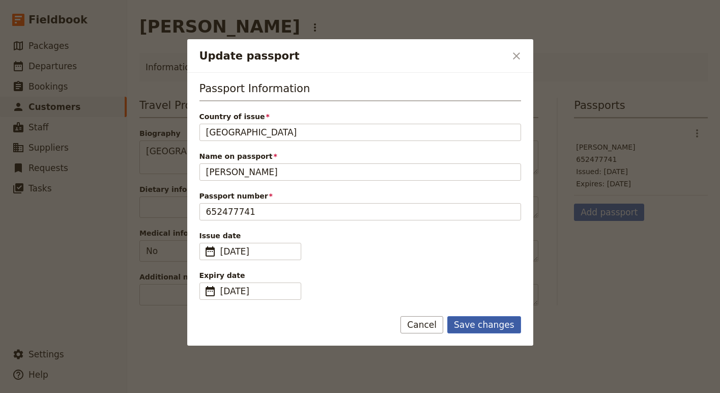
type input "[GEOGRAPHIC_DATA]"
click at [500, 316] on button "Save changes" at bounding box center [484, 324] width 74 height 17
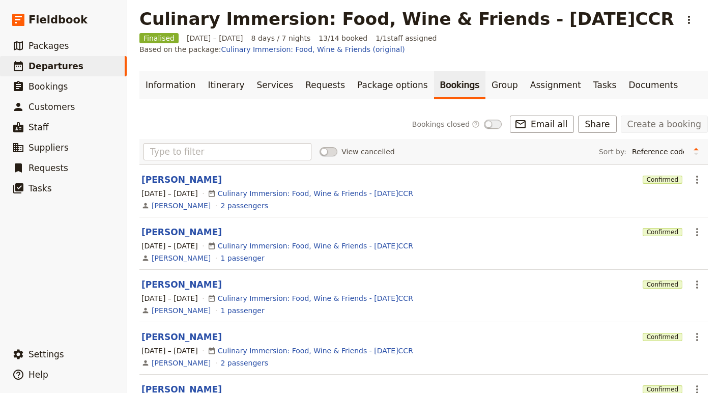
scroll to position [7, 0]
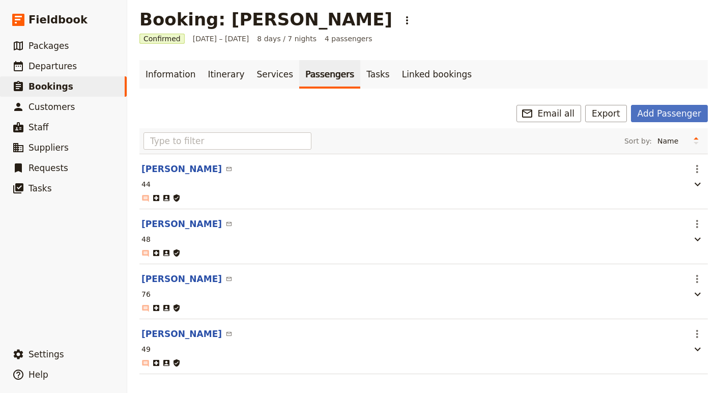
scroll to position [19, 0]
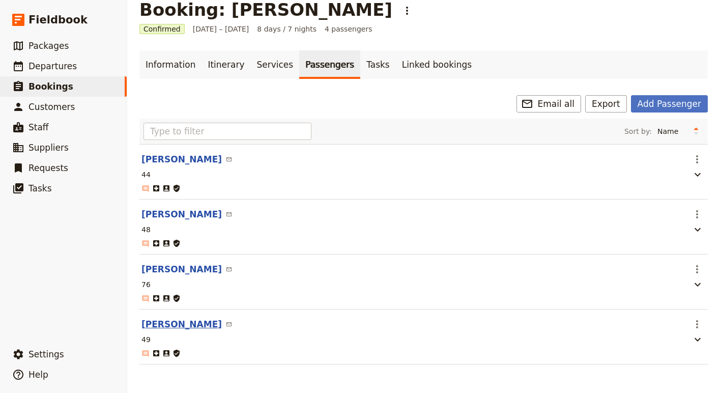
click at [169, 323] on button "[PERSON_NAME]" at bounding box center [181, 324] width 80 height 12
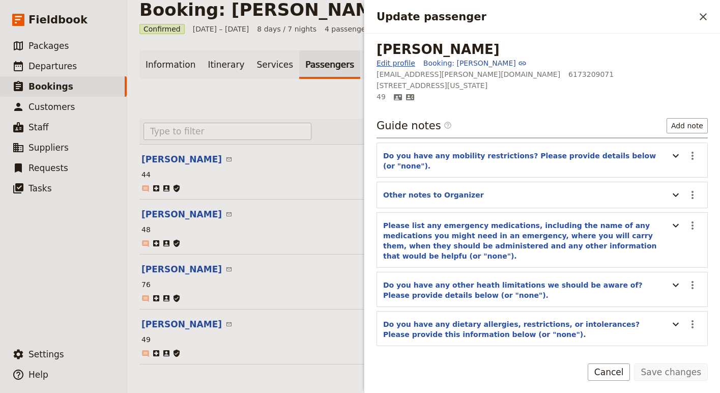
click at [396, 65] on link "Edit profile" at bounding box center [396, 63] width 39 height 10
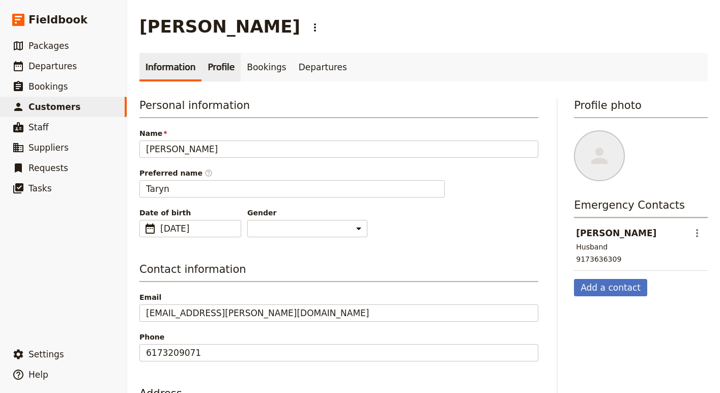
click at [212, 68] on link "Profile" at bounding box center [220, 67] width 39 height 28
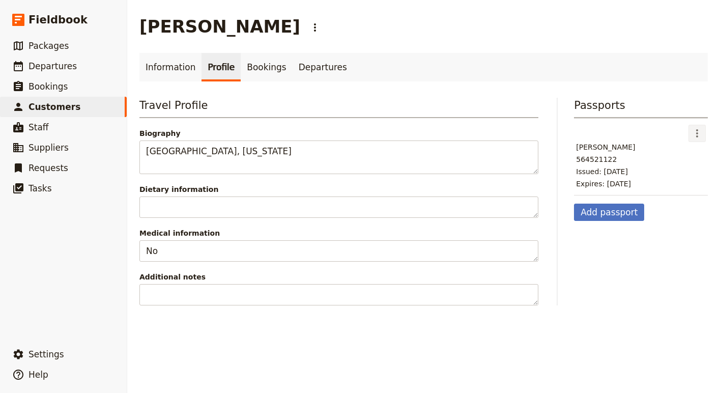
click at [700, 134] on icon "Actions" at bounding box center [697, 133] width 12 height 12
click at [686, 158] on span "Edit passport" at bounding box center [666, 156] width 47 height 10
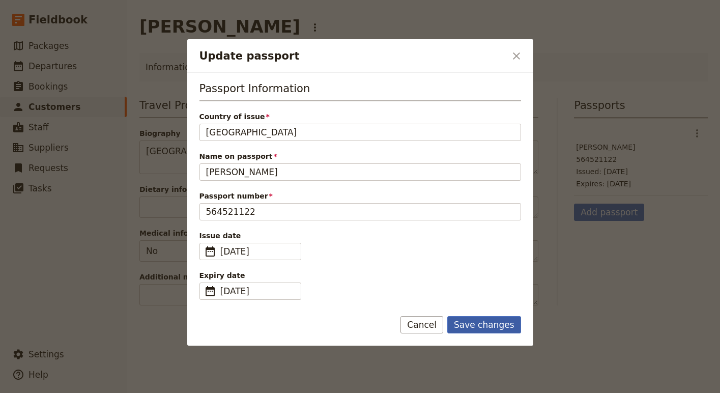
type input "[GEOGRAPHIC_DATA]"
click at [489, 324] on button "Save changes" at bounding box center [484, 324] width 74 height 17
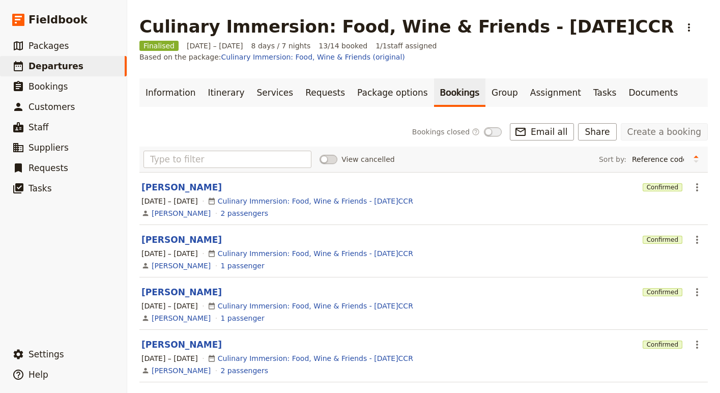
scroll to position [8, 0]
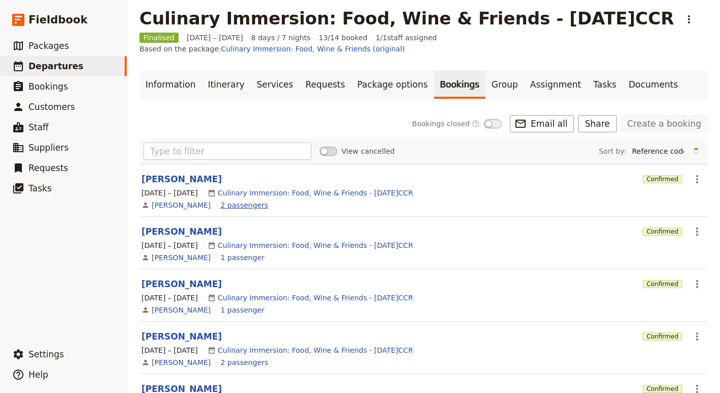
click at [234, 200] on link "2 passengers" at bounding box center [244, 205] width 47 height 10
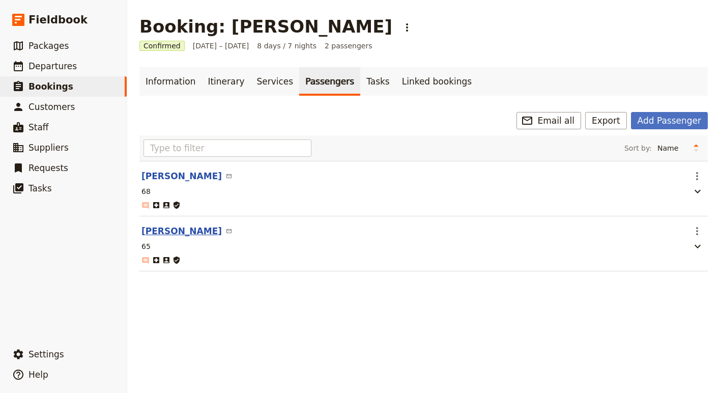
click at [171, 232] on button "[PERSON_NAME]" at bounding box center [181, 231] width 80 height 12
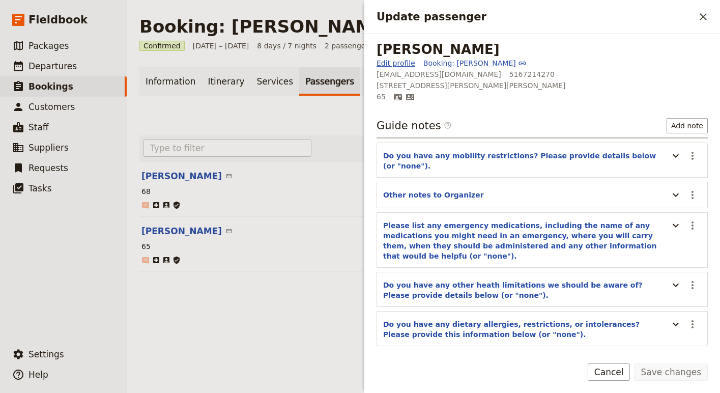
click at [391, 63] on link "Edit profile" at bounding box center [396, 63] width 39 height 10
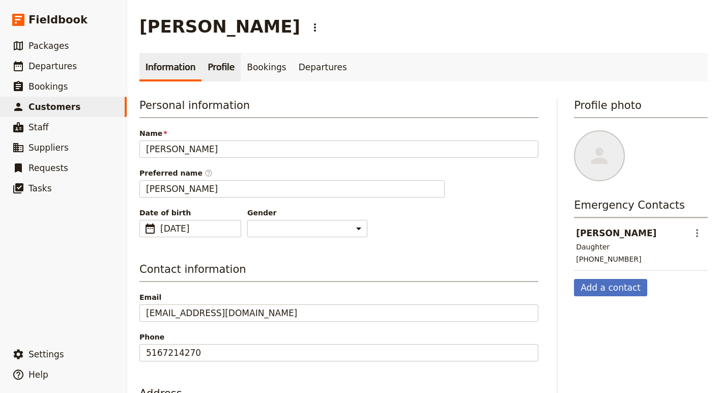
click at [219, 80] on link "Profile" at bounding box center [220, 67] width 39 height 28
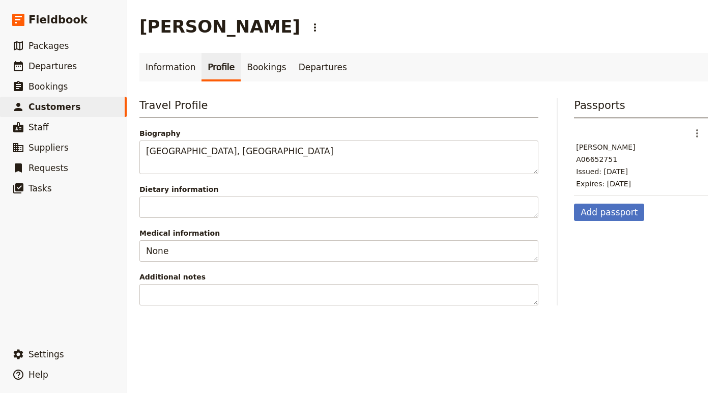
click at [707, 132] on section "​ [PERSON_NAME] A06652751 Issued: [DATE] Expires: [DATE]" at bounding box center [641, 156] width 134 height 77
click at [695, 132] on icon "Actions" at bounding box center [697, 133] width 12 height 12
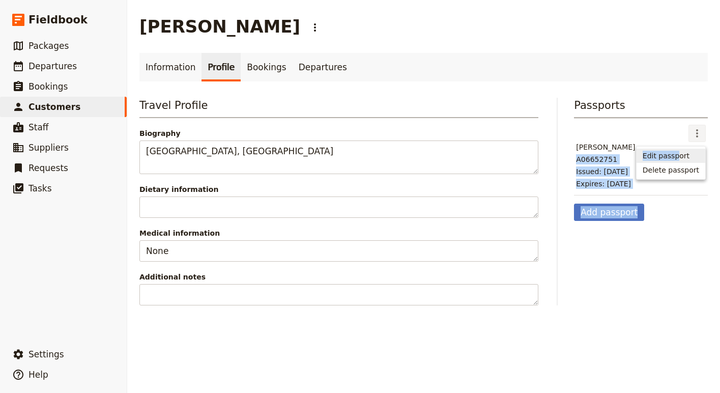
drag, startPoint x: 682, startPoint y: 145, endPoint x: 682, endPoint y: 152, distance: 7.1
click at [682, 152] on body "Fieldbook ​ ​ Fieldbook ​ ​ Packages ​ Departures ​ Bookings ​ Customers ​ Staf…" at bounding box center [360, 196] width 720 height 393
click at [694, 132] on icon "Actions" at bounding box center [697, 133] width 12 height 12
click at [679, 155] on span "Edit passport" at bounding box center [666, 156] width 47 height 10
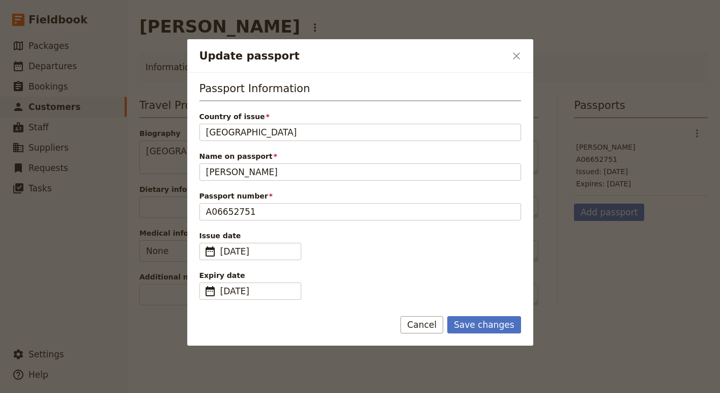
type input "[GEOGRAPHIC_DATA]"
click at [490, 333] on div "Save changes Cancel" at bounding box center [360, 331] width 346 height 30
click at [487, 324] on button "Save changes" at bounding box center [484, 324] width 74 height 17
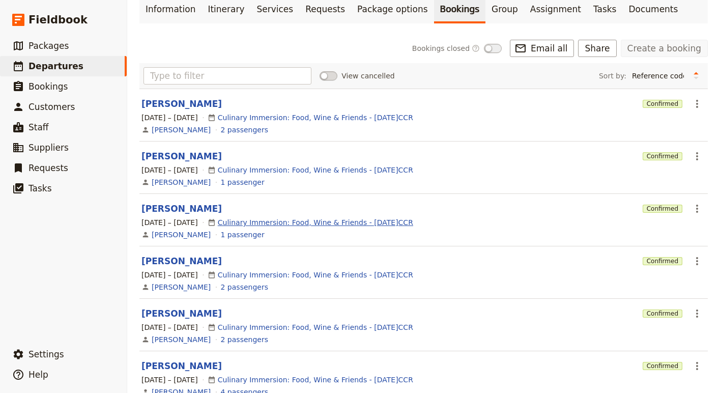
scroll to position [105, 0]
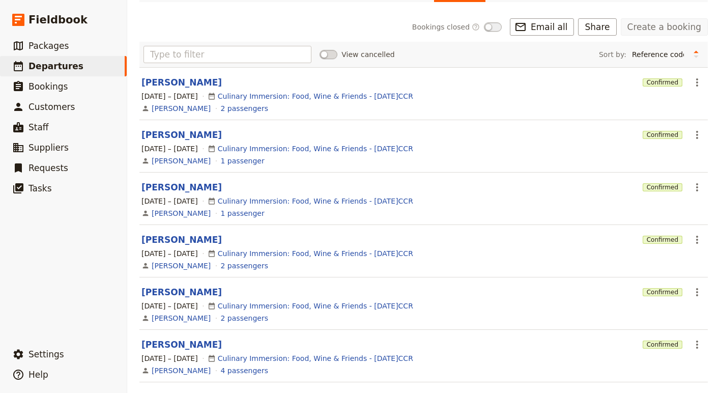
click at [236, 259] on div "[PERSON_NAME] 2 passengers" at bounding box center [423, 265] width 566 height 12
click at [236, 261] on link "2 passengers" at bounding box center [244, 266] width 47 height 10
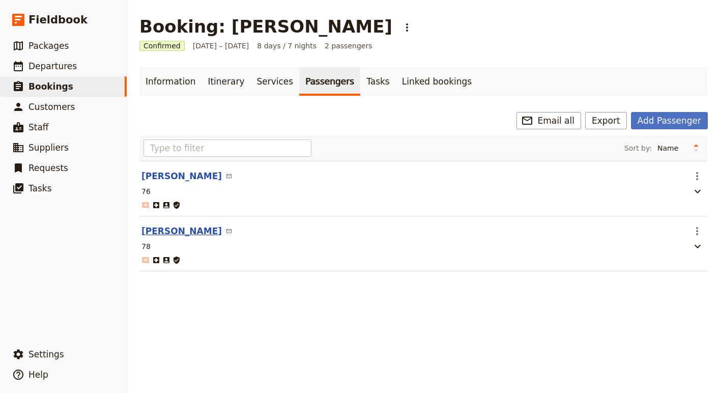
click at [161, 232] on button "[PERSON_NAME]" at bounding box center [181, 231] width 80 height 12
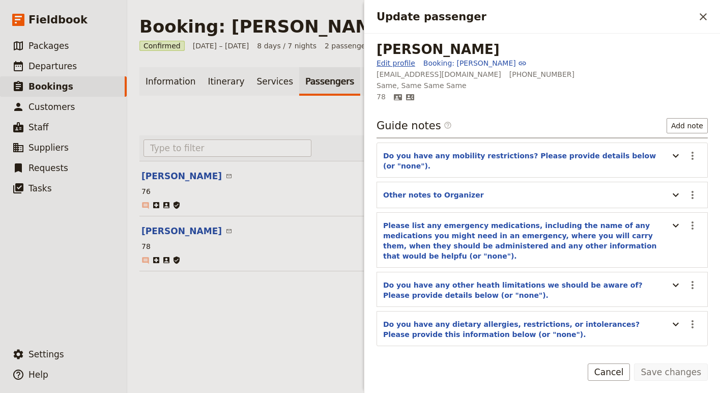
click at [389, 60] on link "Edit profile" at bounding box center [396, 63] width 39 height 10
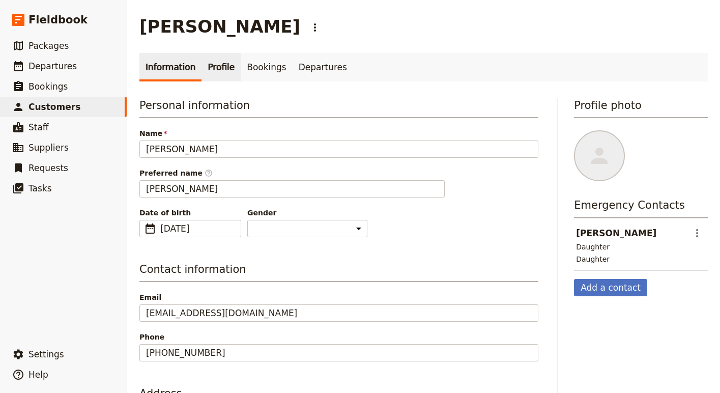
click at [222, 69] on link "Profile" at bounding box center [220, 67] width 39 height 28
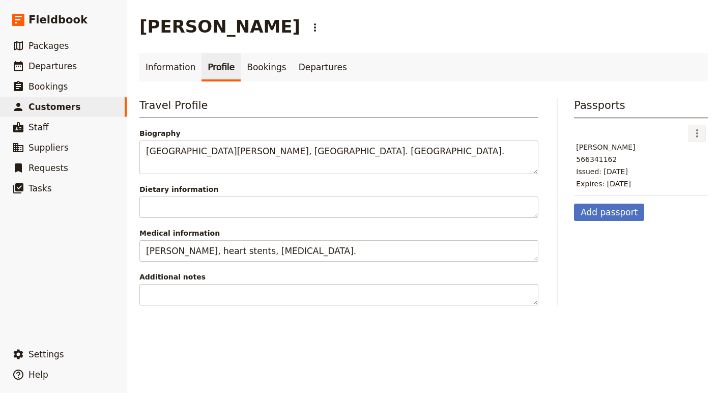
click at [696, 132] on icon "Actions" at bounding box center [697, 133] width 12 height 12
click at [679, 154] on span "Edit passport" at bounding box center [666, 156] width 47 height 10
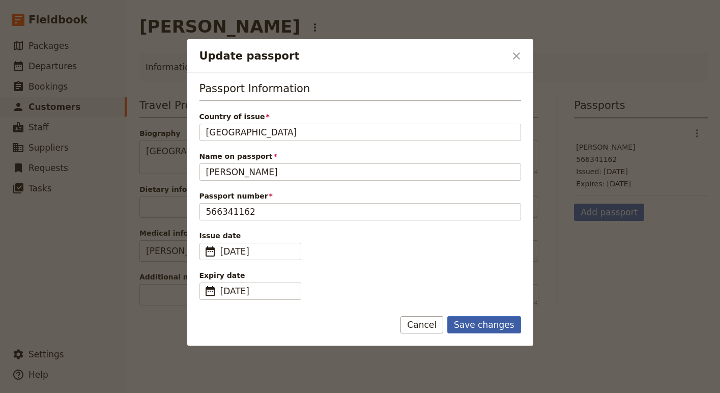
type input "[GEOGRAPHIC_DATA]"
click at [494, 327] on button "Save changes" at bounding box center [484, 324] width 74 height 17
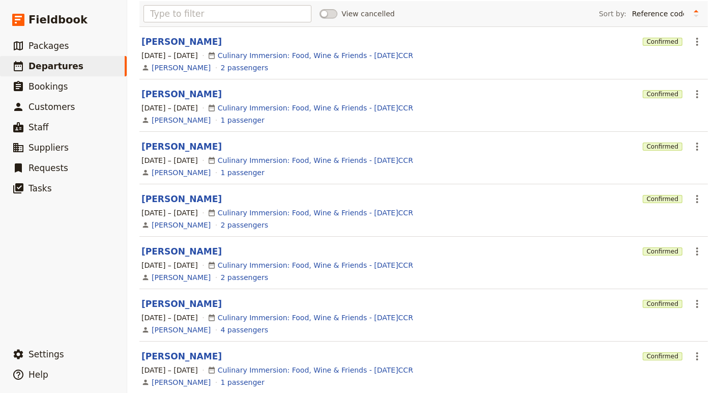
scroll to position [164, 0]
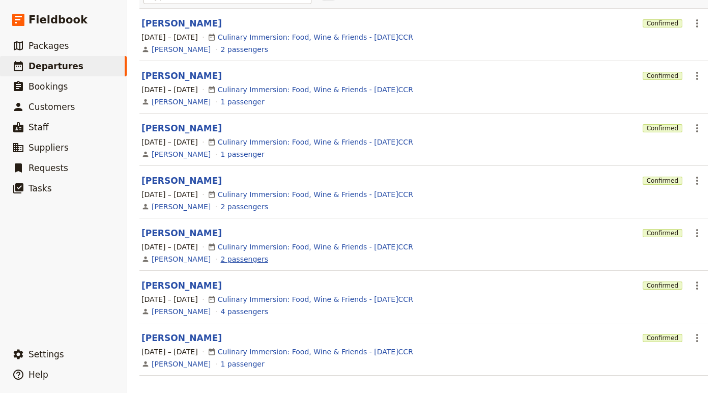
click at [229, 254] on link "2 passengers" at bounding box center [244, 259] width 47 height 10
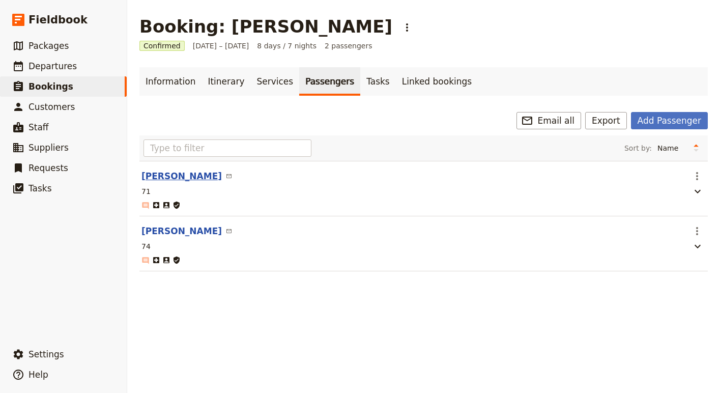
click at [166, 173] on button "[PERSON_NAME]" at bounding box center [181, 176] width 80 height 12
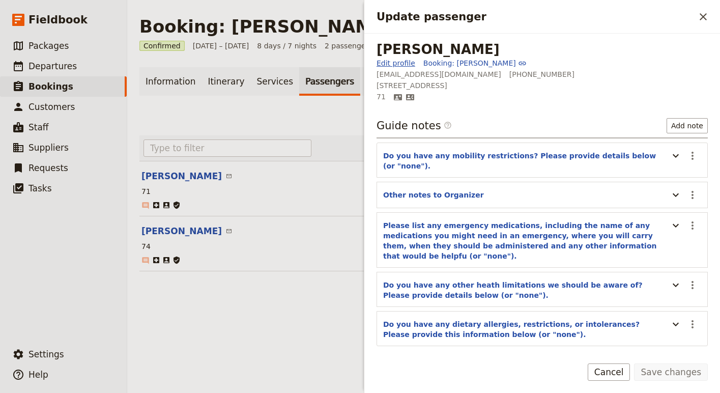
click at [390, 61] on link "Edit profile" at bounding box center [396, 63] width 39 height 10
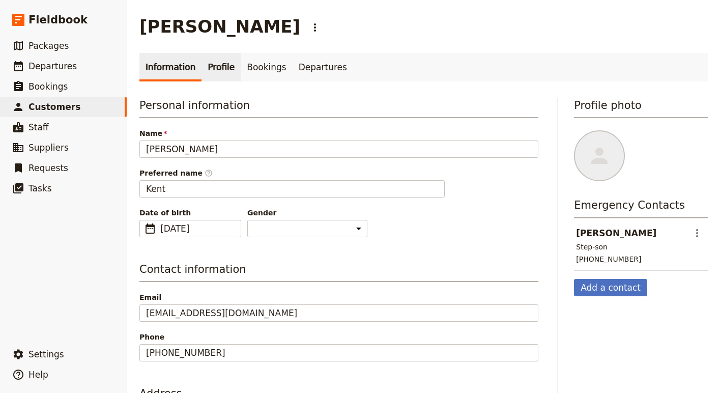
click at [210, 64] on link "Profile" at bounding box center [220, 67] width 39 height 28
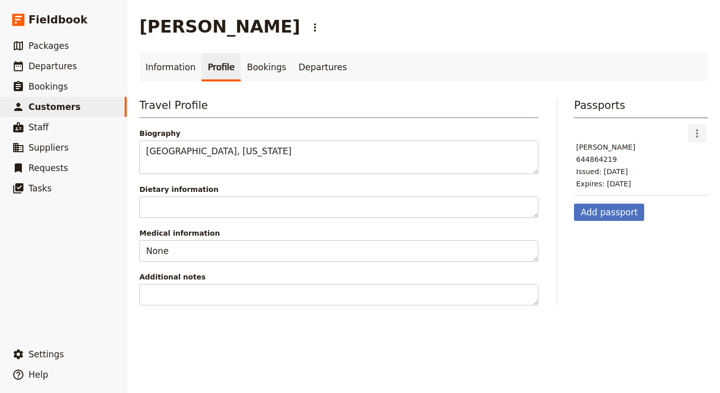
click at [701, 132] on icon "Actions" at bounding box center [697, 133] width 12 height 12
click at [680, 158] on span "Edit passport" at bounding box center [666, 156] width 47 height 10
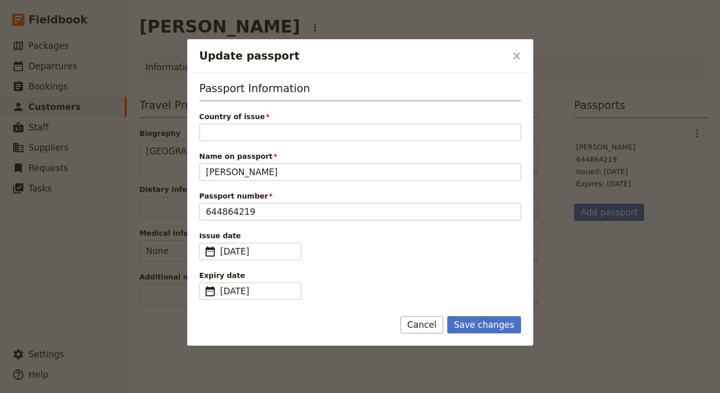
type input "x"
type input "[GEOGRAPHIC_DATA]"
click at [497, 328] on button "Save changes" at bounding box center [484, 324] width 74 height 17
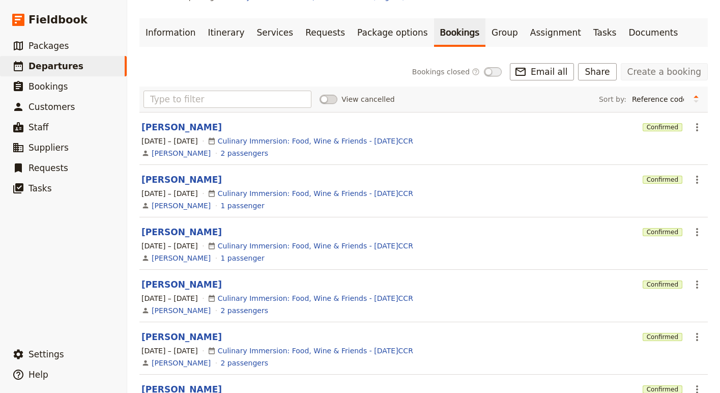
scroll to position [62, 0]
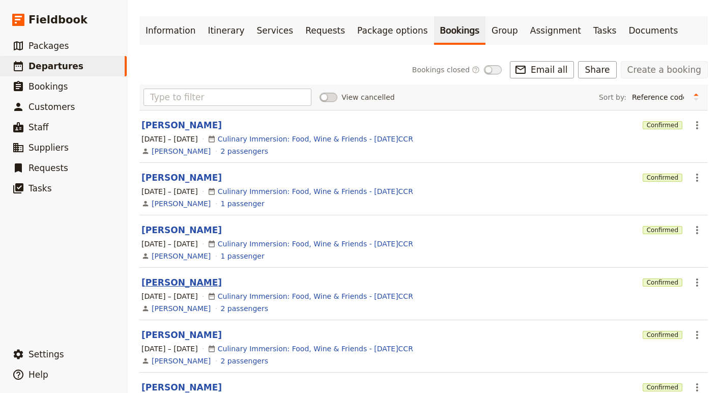
click at [172, 276] on button "[PERSON_NAME]" at bounding box center [181, 282] width 80 height 12
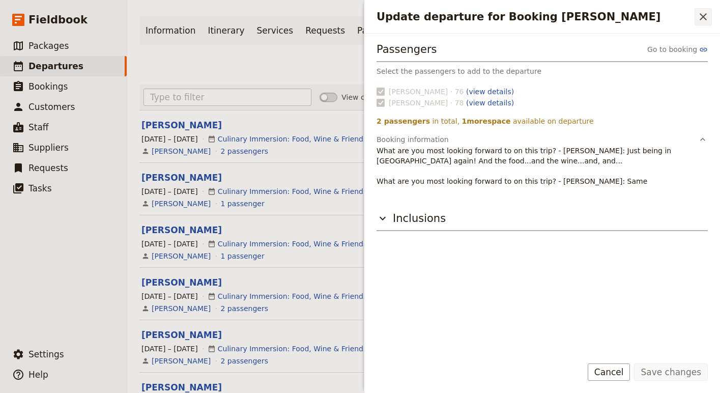
click at [706, 12] on icon "Close drawer" at bounding box center [703, 17] width 12 height 12
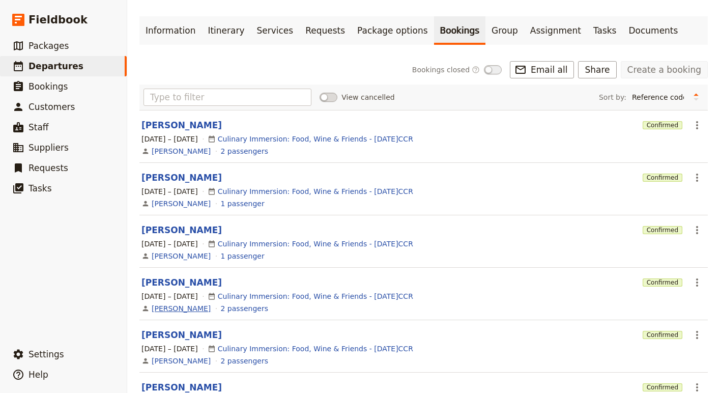
click at [177, 303] on link "[PERSON_NAME]" at bounding box center [181, 308] width 59 height 10
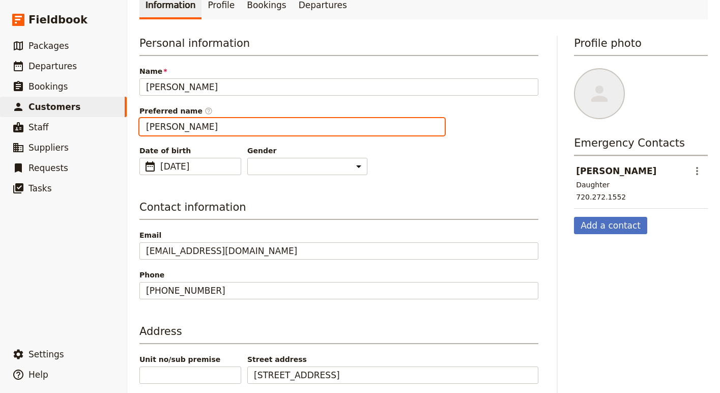
drag, startPoint x: 182, startPoint y: 127, endPoint x: 130, endPoint y: 125, distance: 51.9
click at [130, 125] on main "[PERSON_NAME] ​ Information Profile Bookings Departures Personal information Na…" at bounding box center [423, 205] width 593 height 535
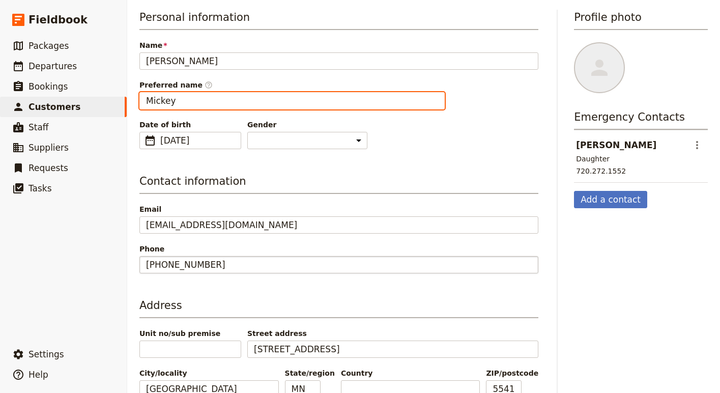
scroll to position [142, 0]
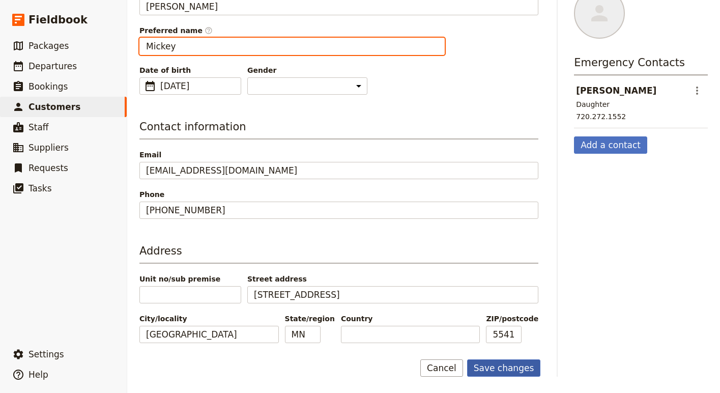
type input "Mickey"
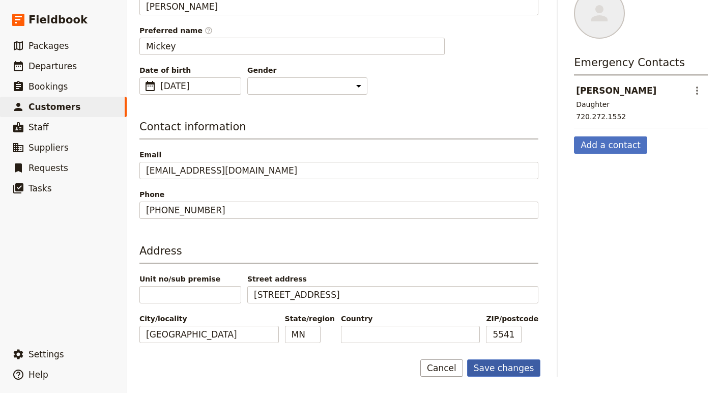
click at [514, 372] on button "Save changes" at bounding box center [504, 367] width 74 height 17
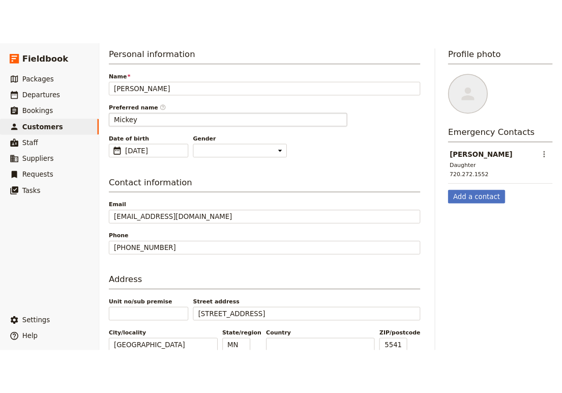
scroll to position [0, 0]
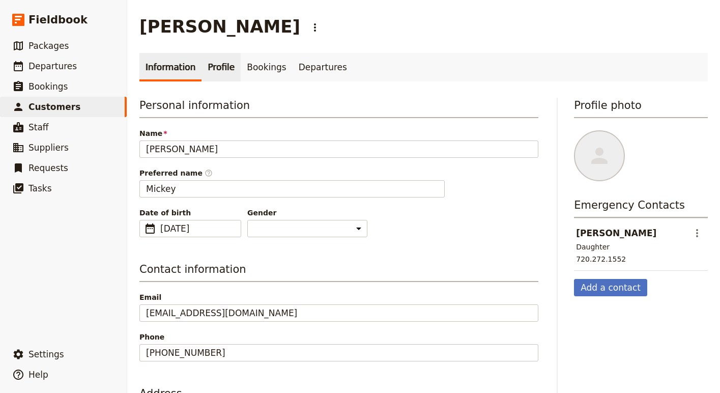
click at [213, 64] on link "Profile" at bounding box center [220, 67] width 39 height 28
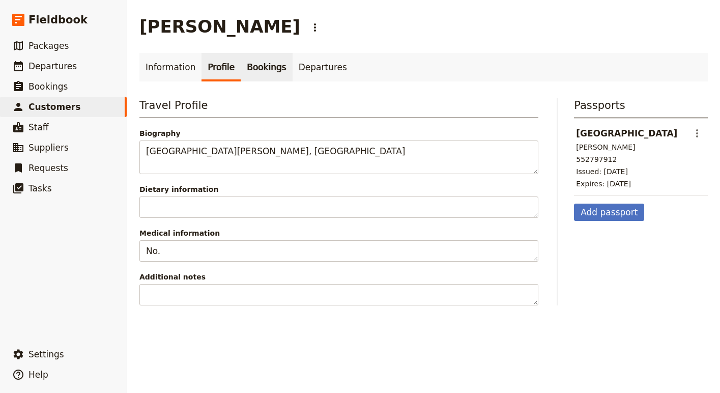
click at [257, 66] on link "Bookings" at bounding box center [266, 67] width 51 height 28
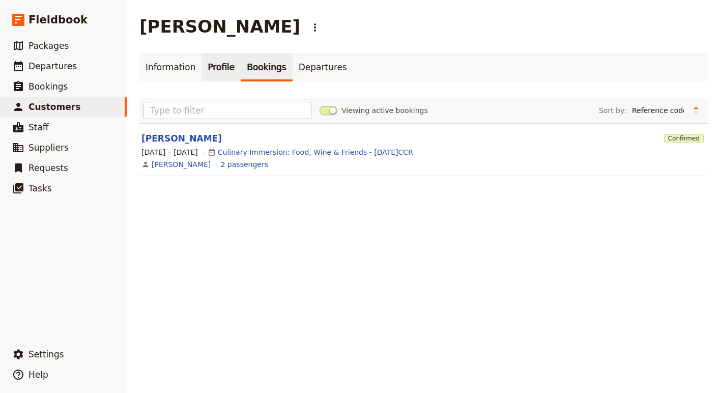
click at [218, 67] on link "Profile" at bounding box center [220, 67] width 39 height 28
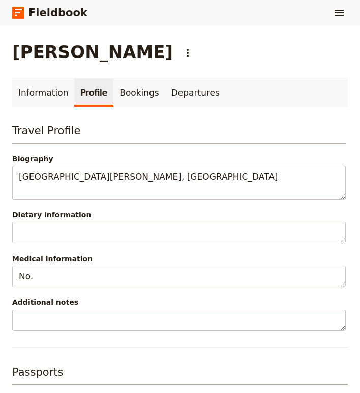
click at [264, 50] on div "[PERSON_NAME]" at bounding box center [180, 52] width 336 height 20
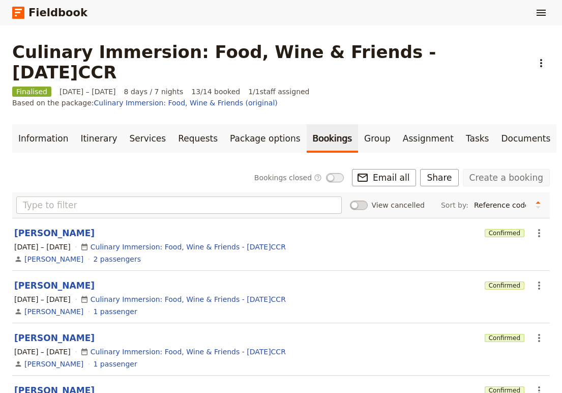
scroll to position [1, 0]
click at [52, 226] on button "[PERSON_NAME]" at bounding box center [54, 232] width 80 height 12
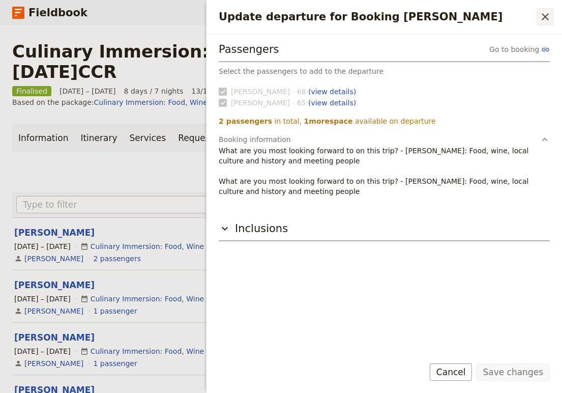
click at [547, 10] on button "​" at bounding box center [545, 16] width 17 height 17
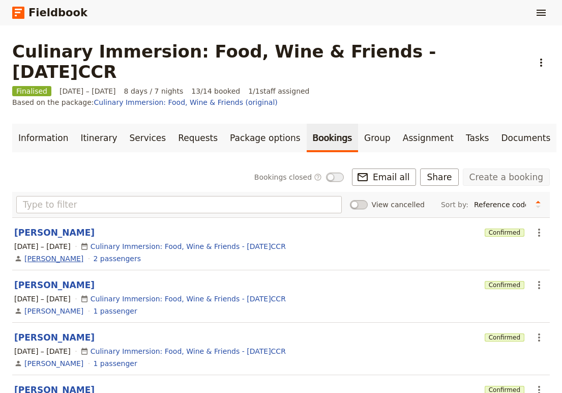
click at [38, 253] on link "[PERSON_NAME]" at bounding box center [53, 258] width 59 height 10
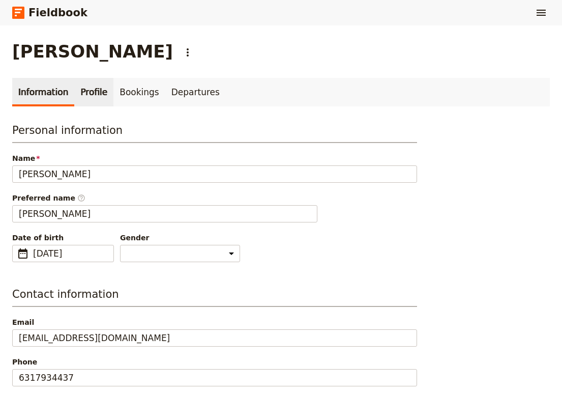
click at [81, 91] on link "Profile" at bounding box center [93, 92] width 39 height 28
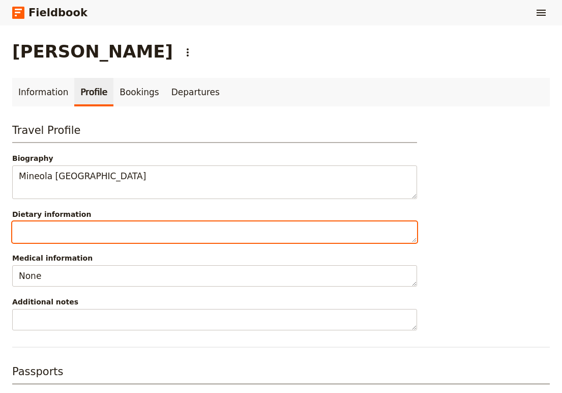
click at [91, 232] on textarea "Dietary information" at bounding box center [214, 231] width 405 height 21
paste textarea "Allergic to berries, don't like seafood"
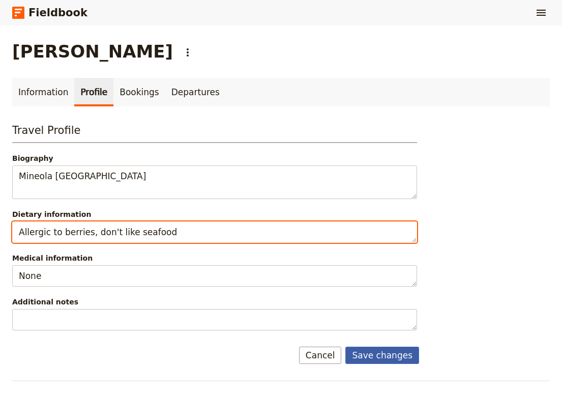
type textarea "Allergic to berries, don't like seafood"
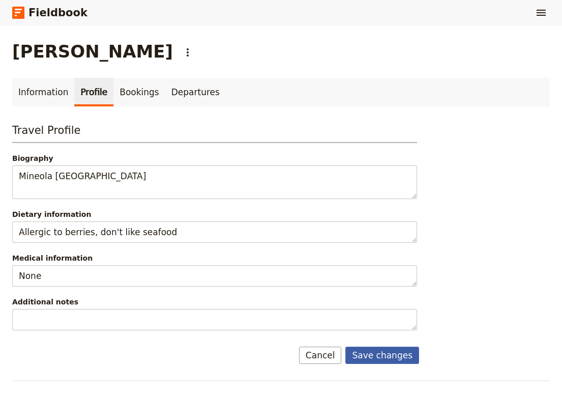
click at [392, 355] on button "Save changes" at bounding box center [382, 355] width 74 height 17
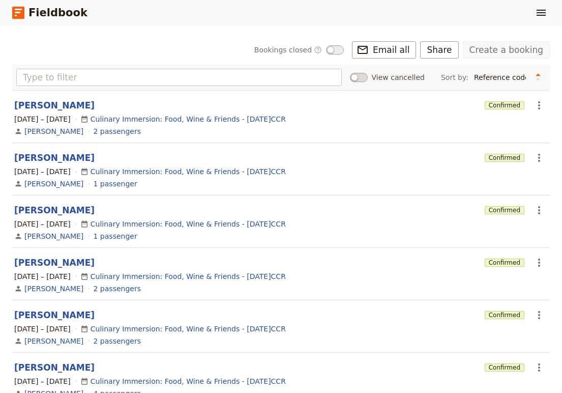
scroll to position [129, 0]
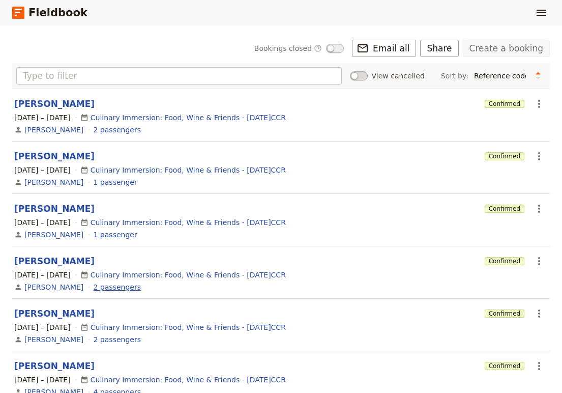
click at [105, 282] on link "2 passengers" at bounding box center [117, 287] width 47 height 10
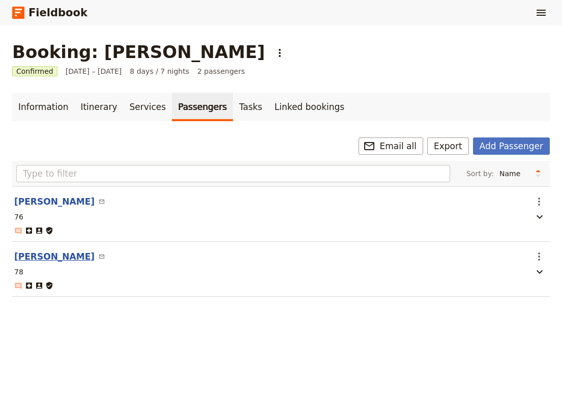
click at [48, 257] on button "[PERSON_NAME]" at bounding box center [54, 256] width 80 height 12
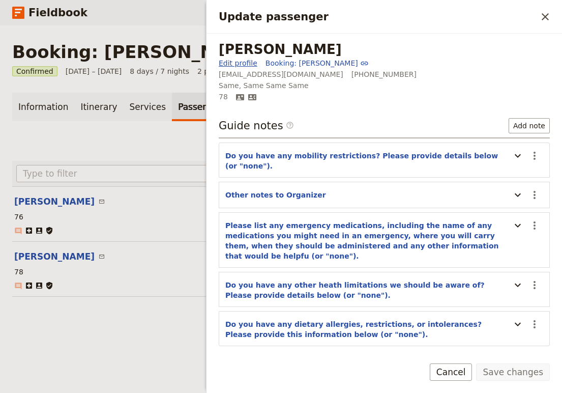
click at [228, 63] on link "Edit profile" at bounding box center [238, 63] width 39 height 10
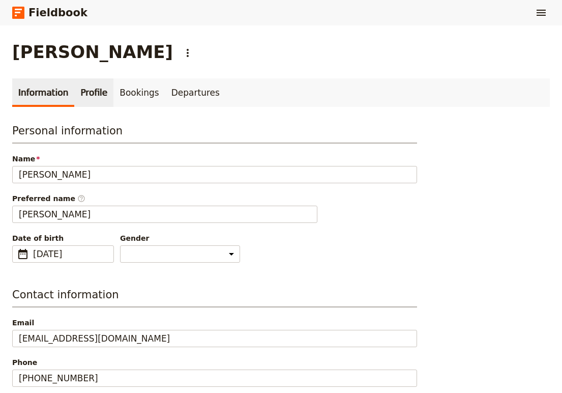
click at [80, 89] on link "Profile" at bounding box center [93, 92] width 39 height 28
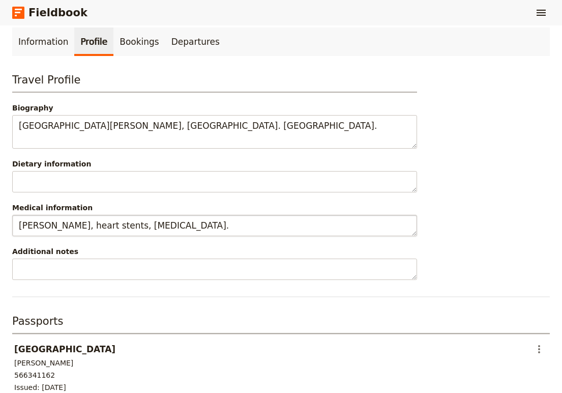
scroll to position [55, 0]
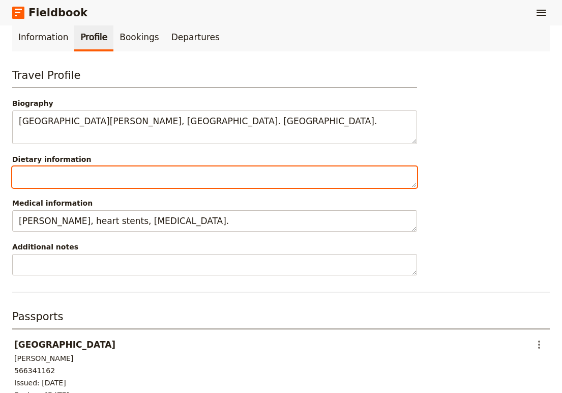
click at [85, 182] on textarea "Dietary information" at bounding box center [214, 176] width 405 height 21
paste textarea "No, but I am a pescatarian."
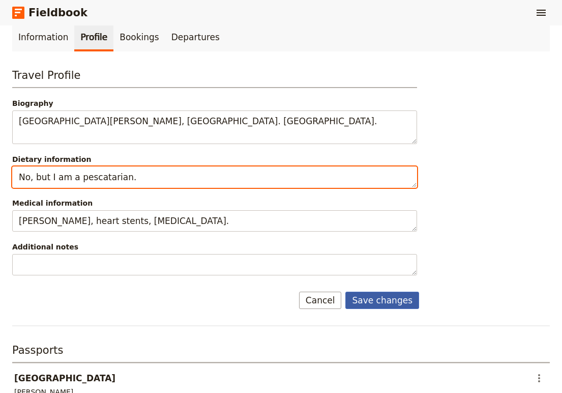
type textarea "No, but I am a pescatarian."
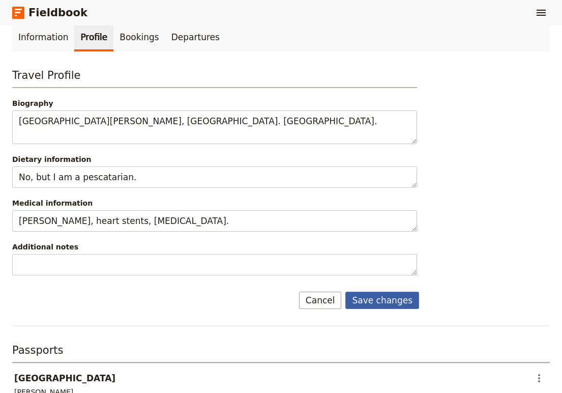
click at [387, 299] on button "Save changes" at bounding box center [382, 300] width 74 height 17
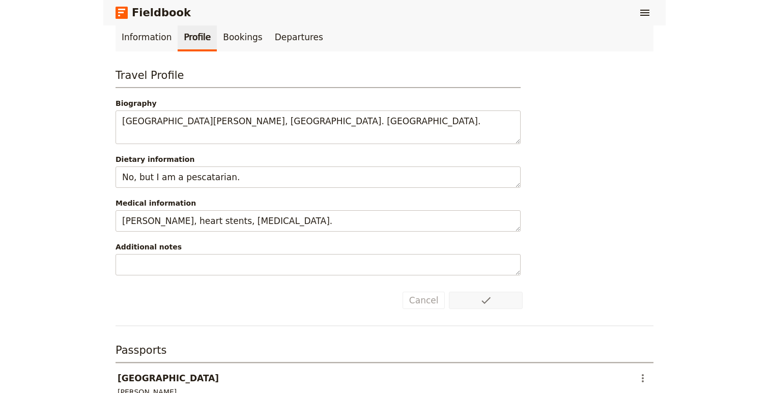
scroll to position [0, 0]
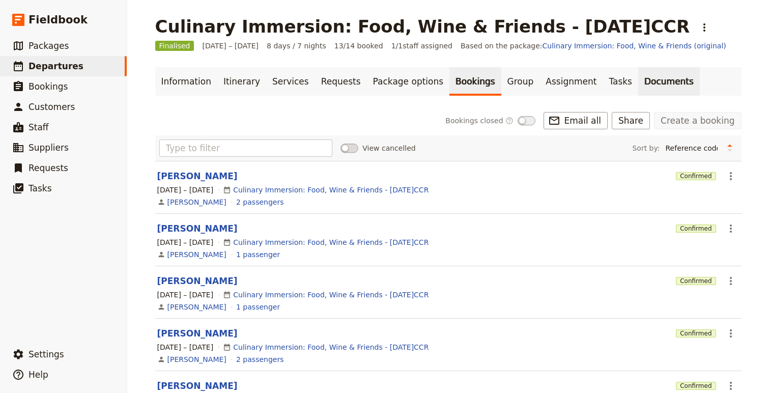
click at [638, 88] on link "Documents" at bounding box center [669, 81] width 62 height 28
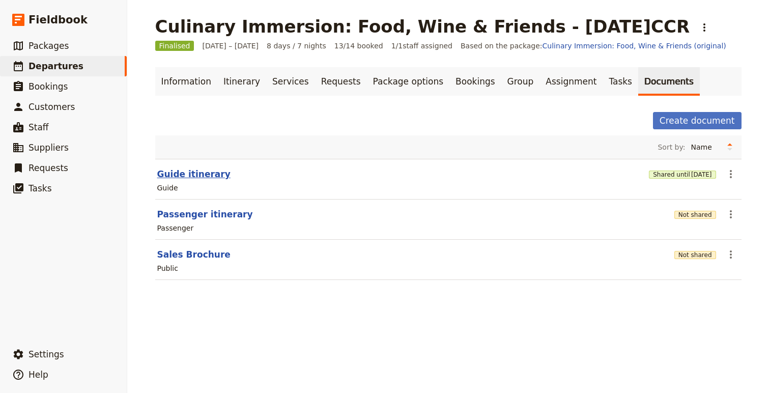
click at [198, 175] on button "Guide itinerary" at bounding box center [193, 174] width 73 height 12
select select "STAFF"
select select "RUN_SHEET"
select select "DEFAULT"
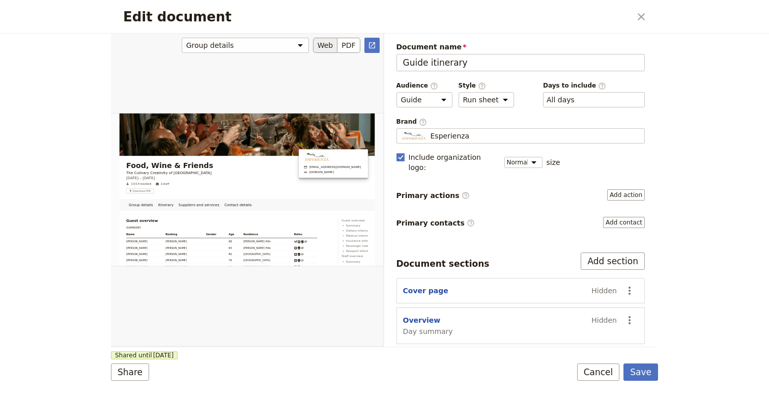
click at [326, 46] on button "Web" at bounding box center [325, 45] width 25 height 15
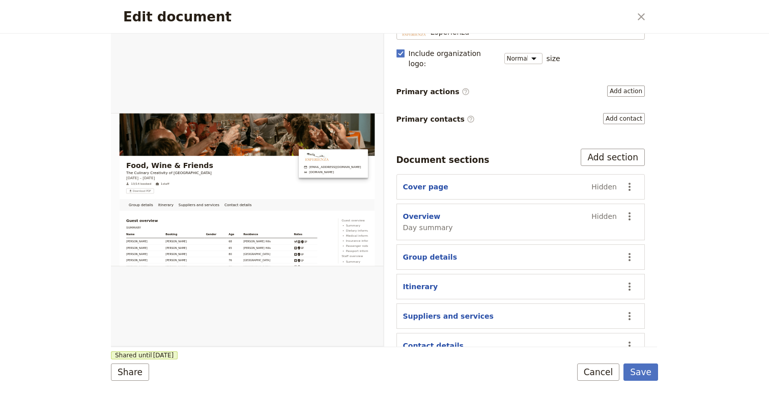
scroll to position [110, 0]
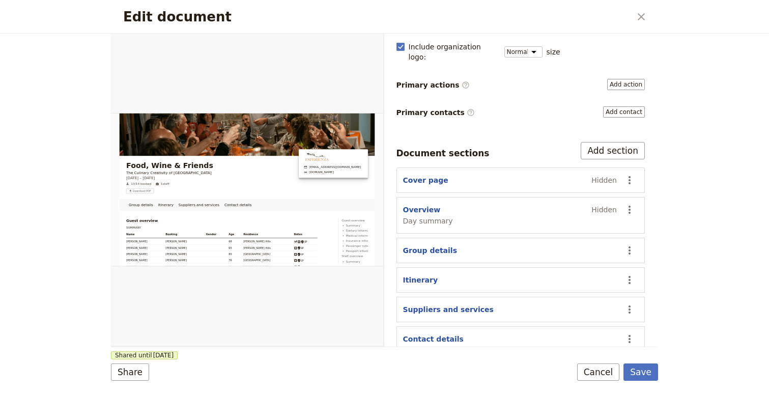
drag, startPoint x: 414, startPoint y: 266, endPoint x: 385, endPoint y: 266, distance: 28.5
click at [385, 266] on div "Document name Guide itinerary Preview Audience ​ Public Passenger Guide Style ​…" at bounding box center [520, 190] width 273 height 313
drag, startPoint x: 515, startPoint y: 271, endPoint x: 552, endPoint y: 269, distance: 36.7
click at [552, 275] on div "Itinerary" at bounding box center [510, 280] width 214 height 10
click at [629, 274] on icon "Actions" at bounding box center [629, 280] width 12 height 12
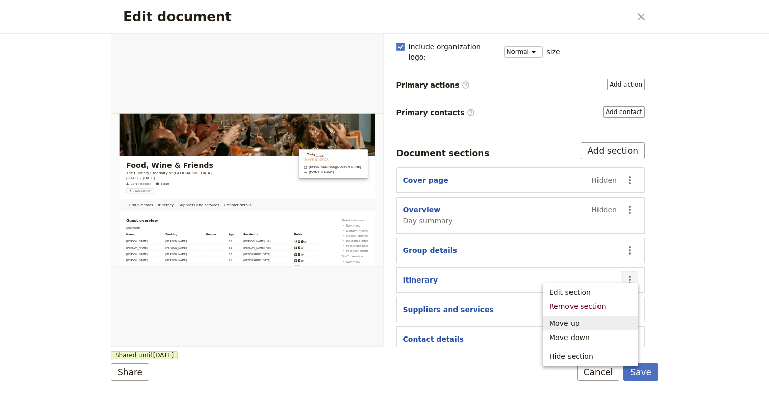
click at [568, 324] on span "Move up" at bounding box center [564, 323] width 31 height 10
select select "68453f2b7339c93683ac049f"
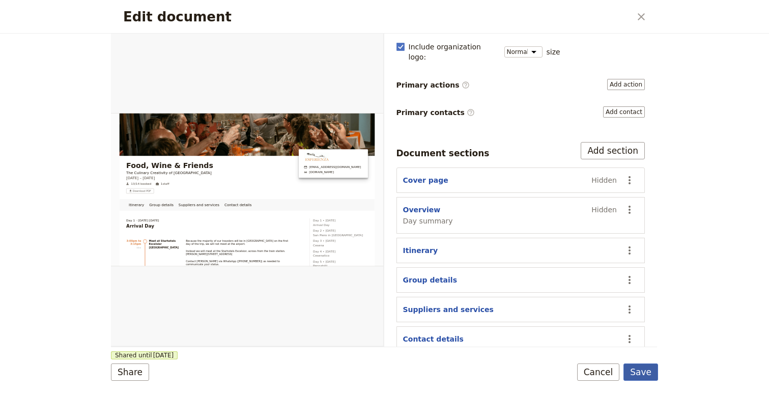
click at [643, 370] on button "Save" at bounding box center [640, 371] width 35 height 17
